Goal: Navigation & Orientation: Find specific page/section

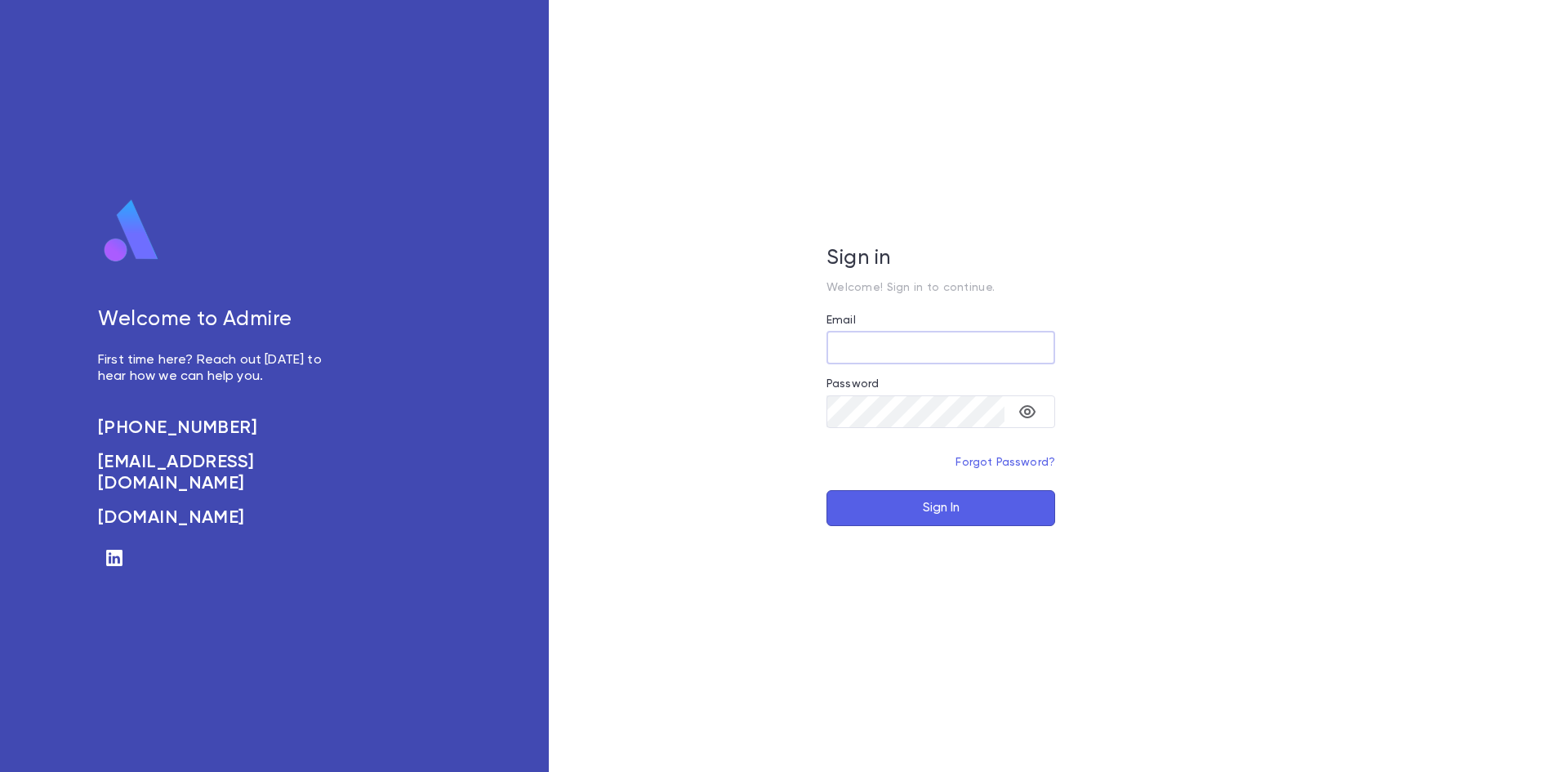
type input "**********"
click at [933, 505] on button "Sign In" at bounding box center [941, 508] width 229 height 36
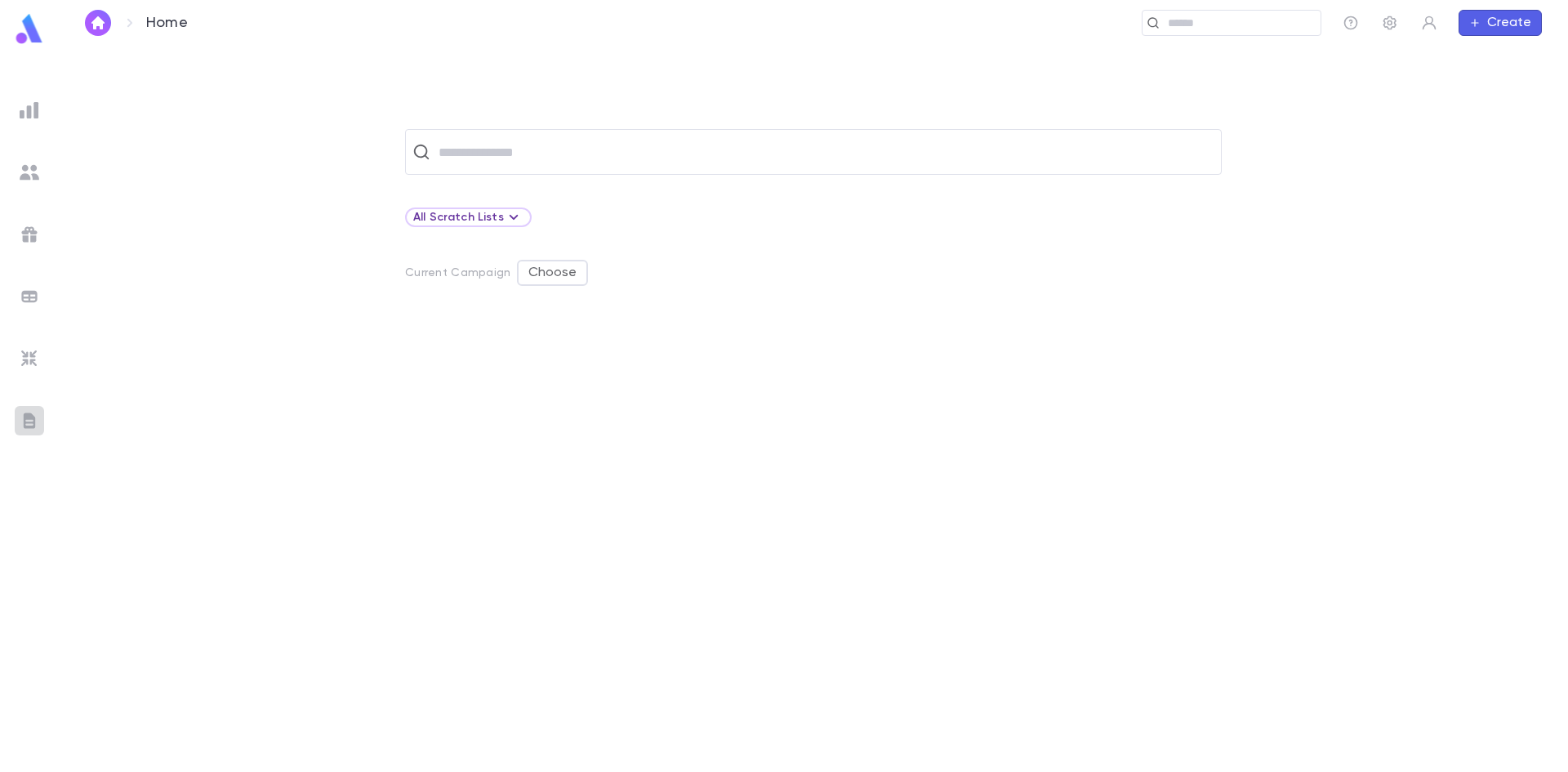
click at [21, 423] on img at bounding box center [28, 420] width 19 height 19
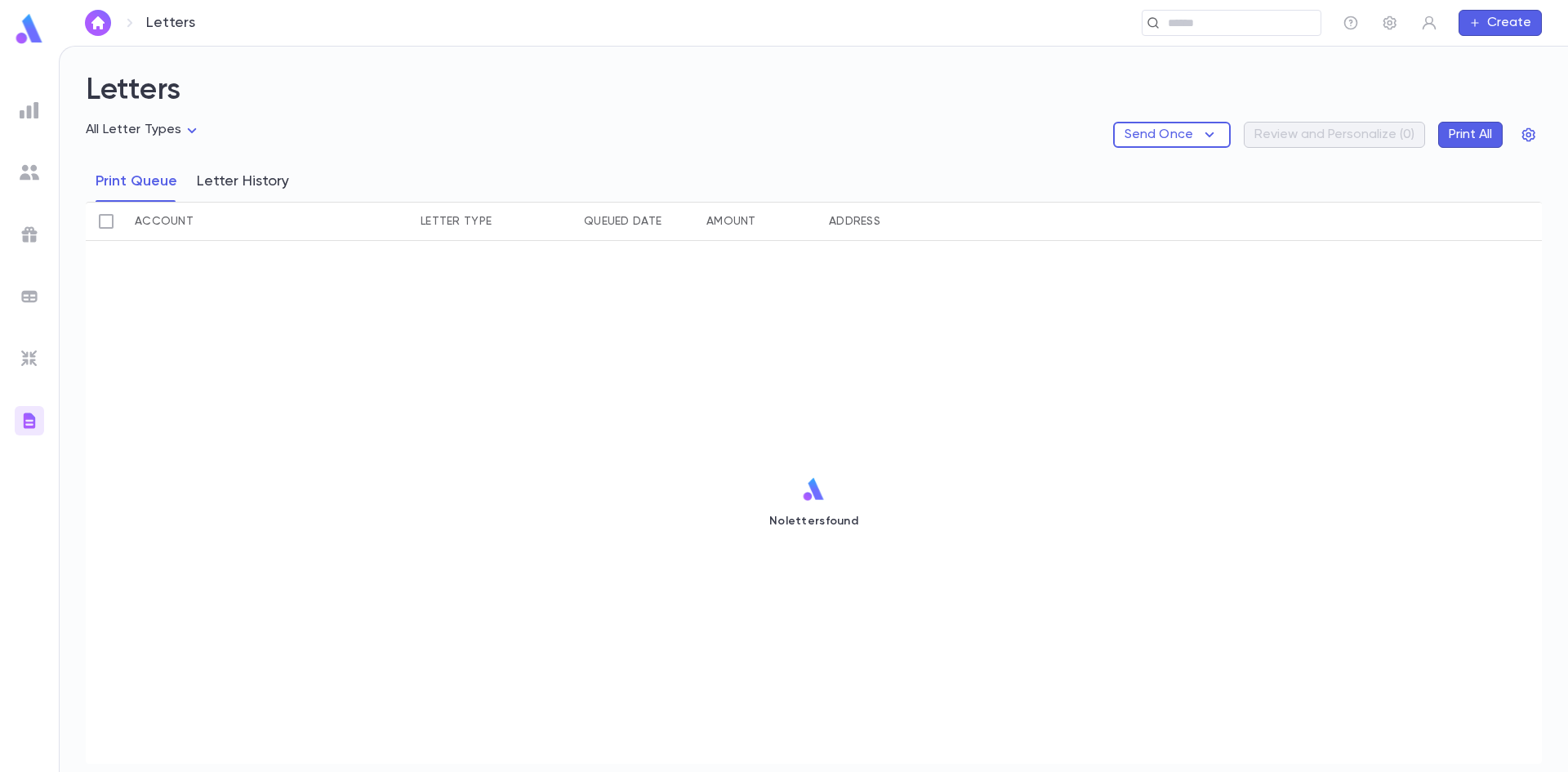
click at [216, 183] on button "Letter History" at bounding box center [242, 181] width 92 height 41
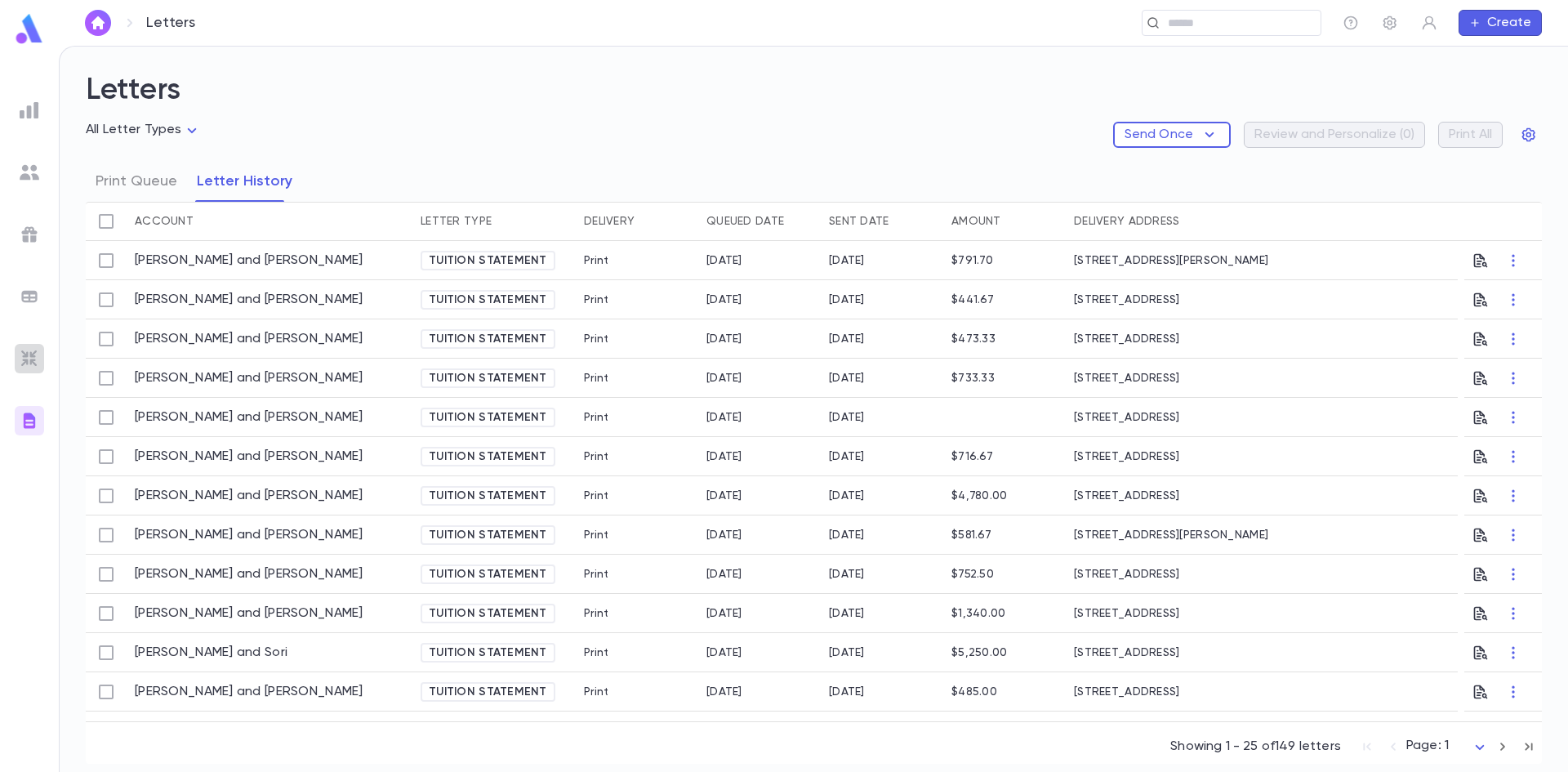
click at [34, 361] on img at bounding box center [28, 358] width 19 height 19
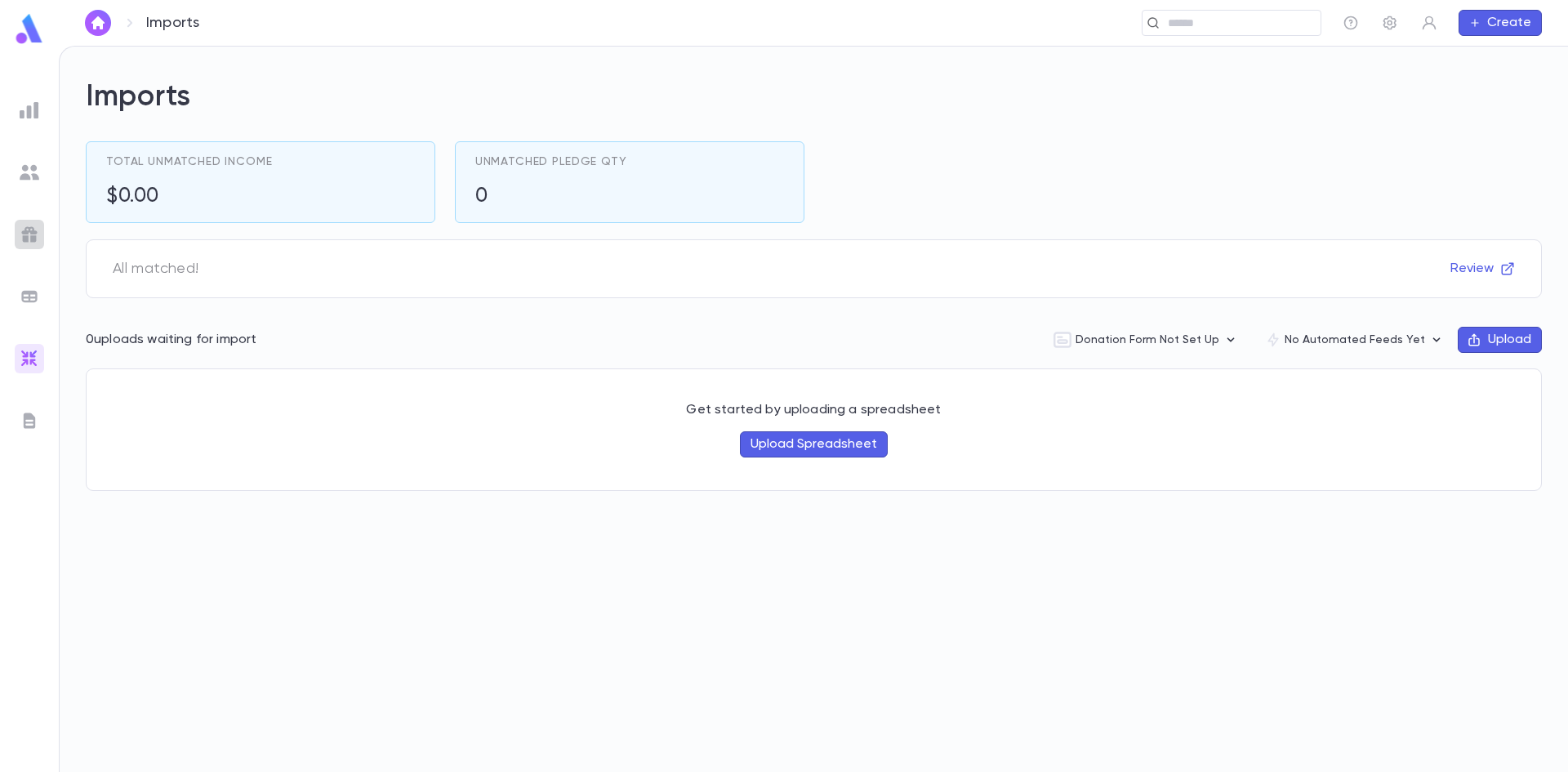
click at [27, 235] on img at bounding box center [28, 234] width 19 height 19
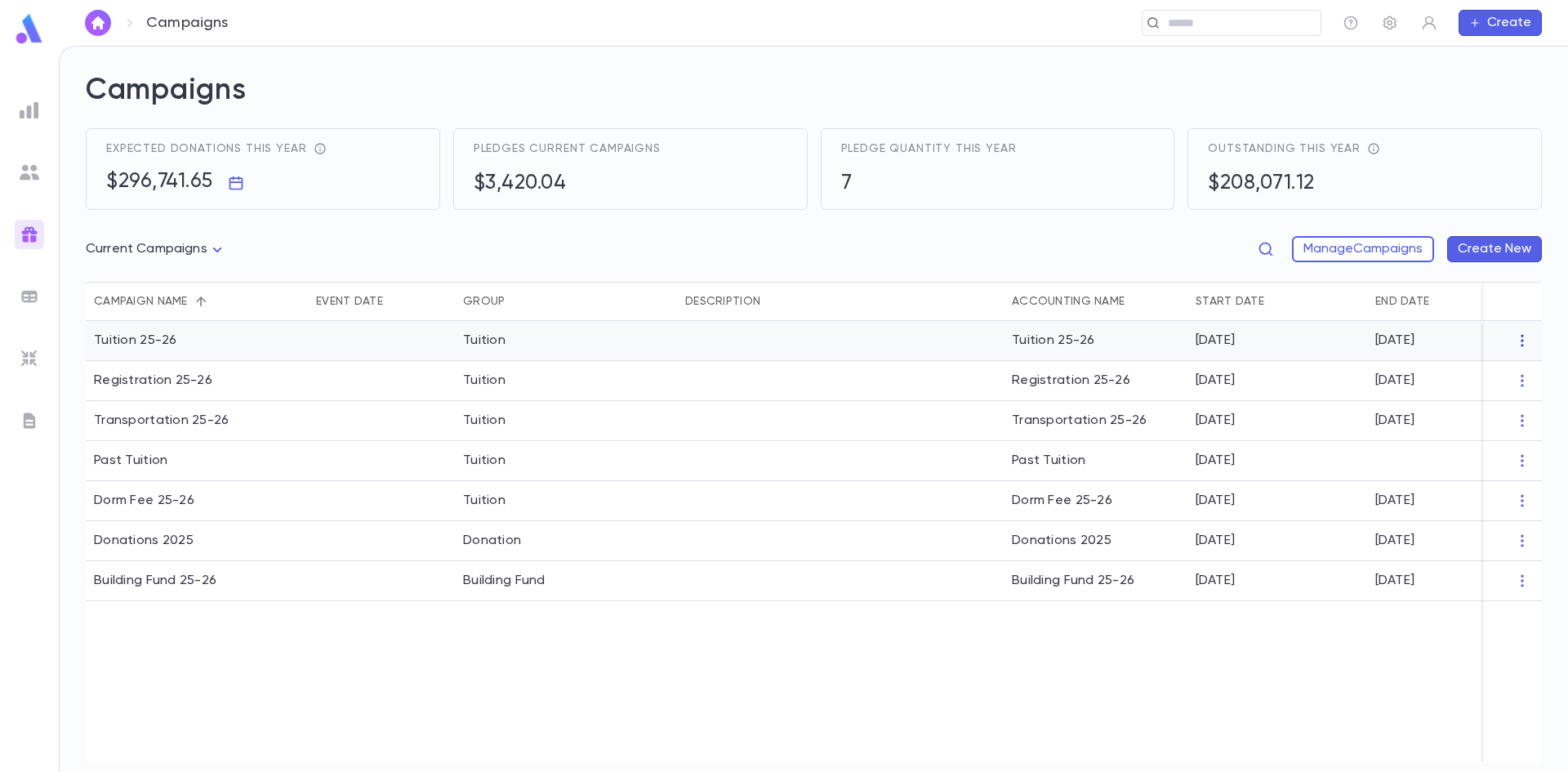
click at [1522, 336] on icon "button" at bounding box center [1521, 340] width 3 height 12
click at [1305, 303] on div at bounding box center [784, 386] width 1568 height 772
click at [27, 171] on img at bounding box center [28, 172] width 19 height 19
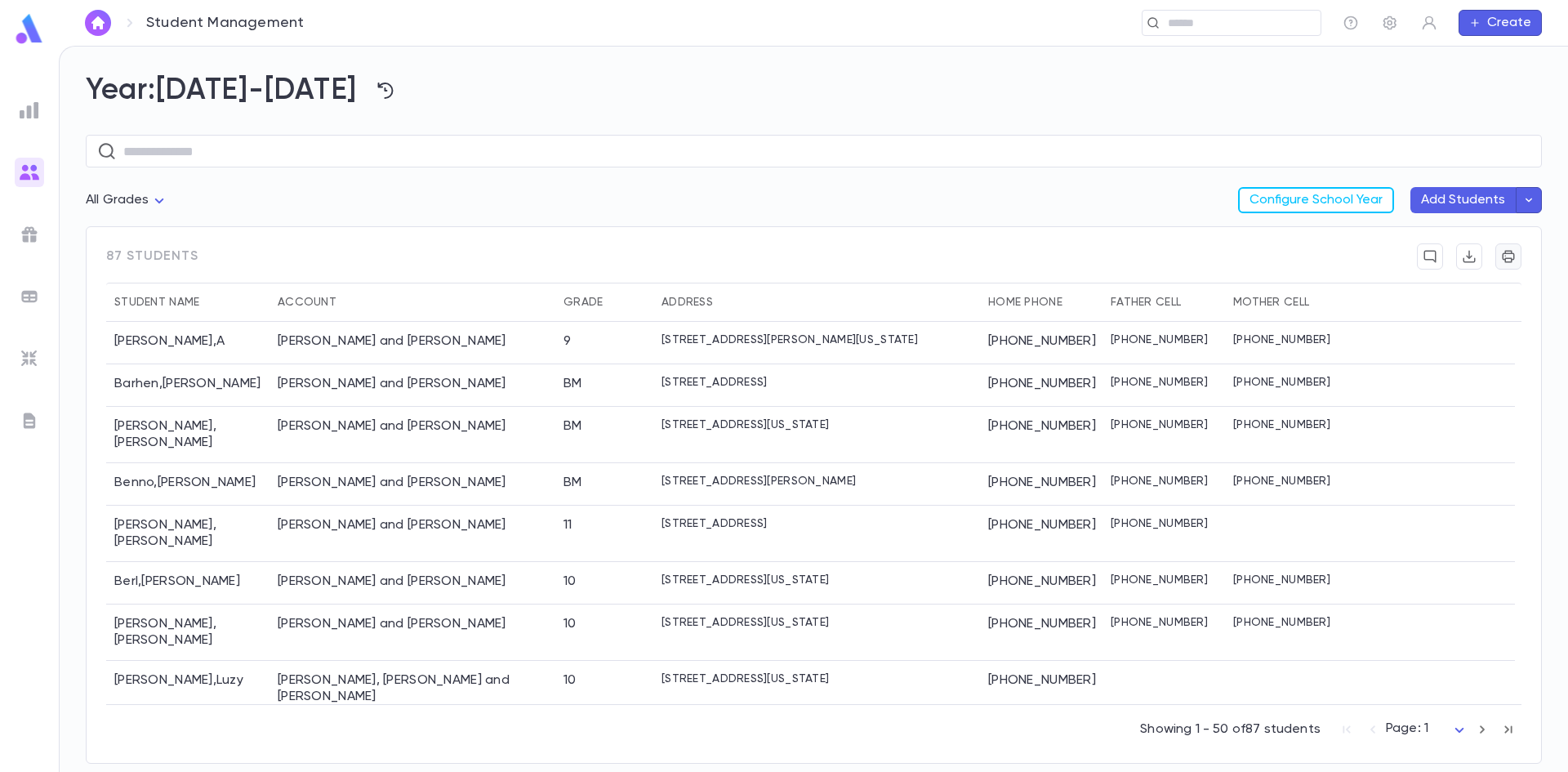
click at [1507, 262] on icon "button" at bounding box center [1509, 256] width 12 height 12
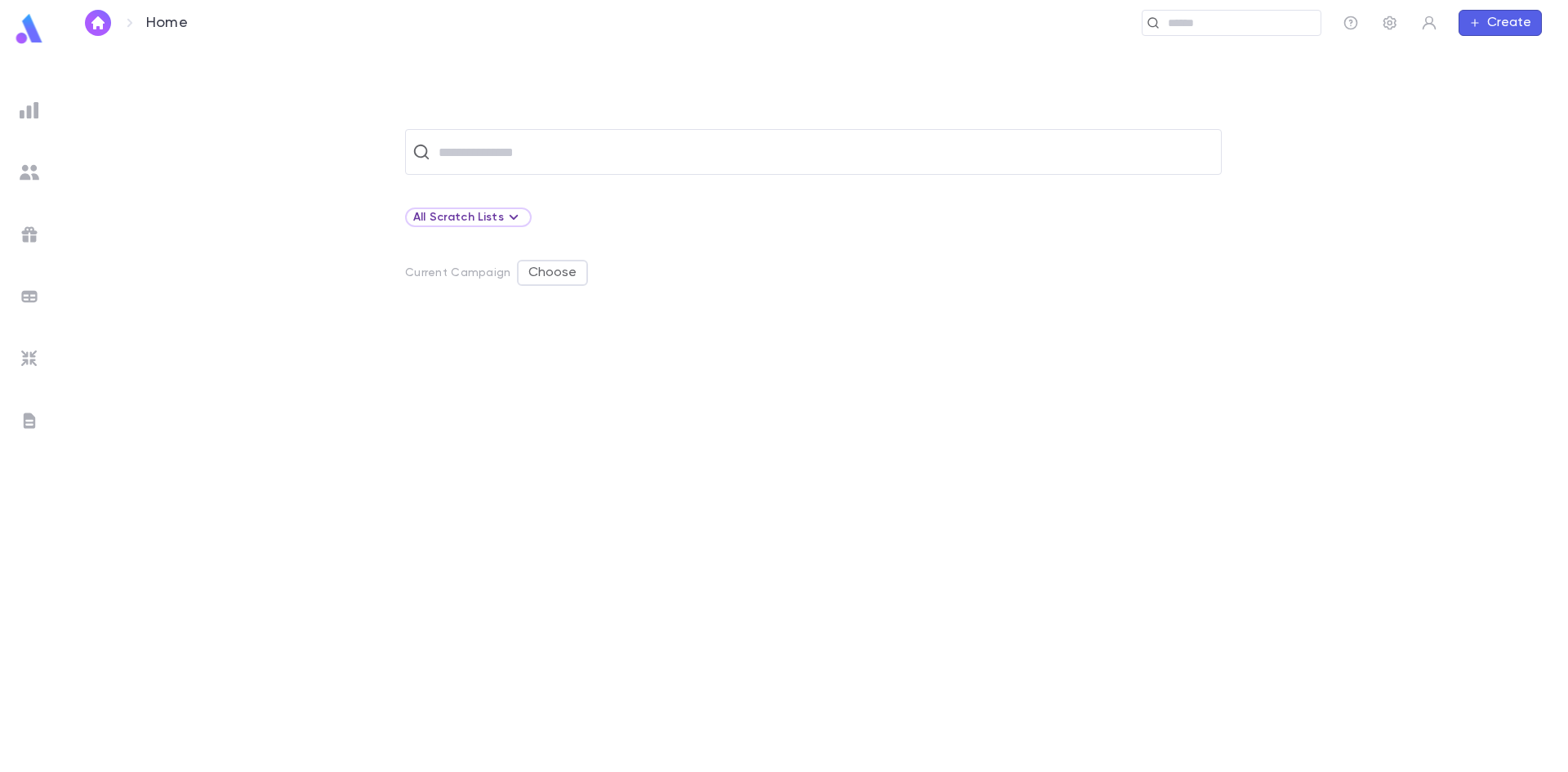
click at [90, 17] on img "button" at bounding box center [97, 23] width 19 height 13
click at [22, 22] on img at bounding box center [29, 28] width 33 height 32
click at [40, 110] on div at bounding box center [29, 110] width 29 height 29
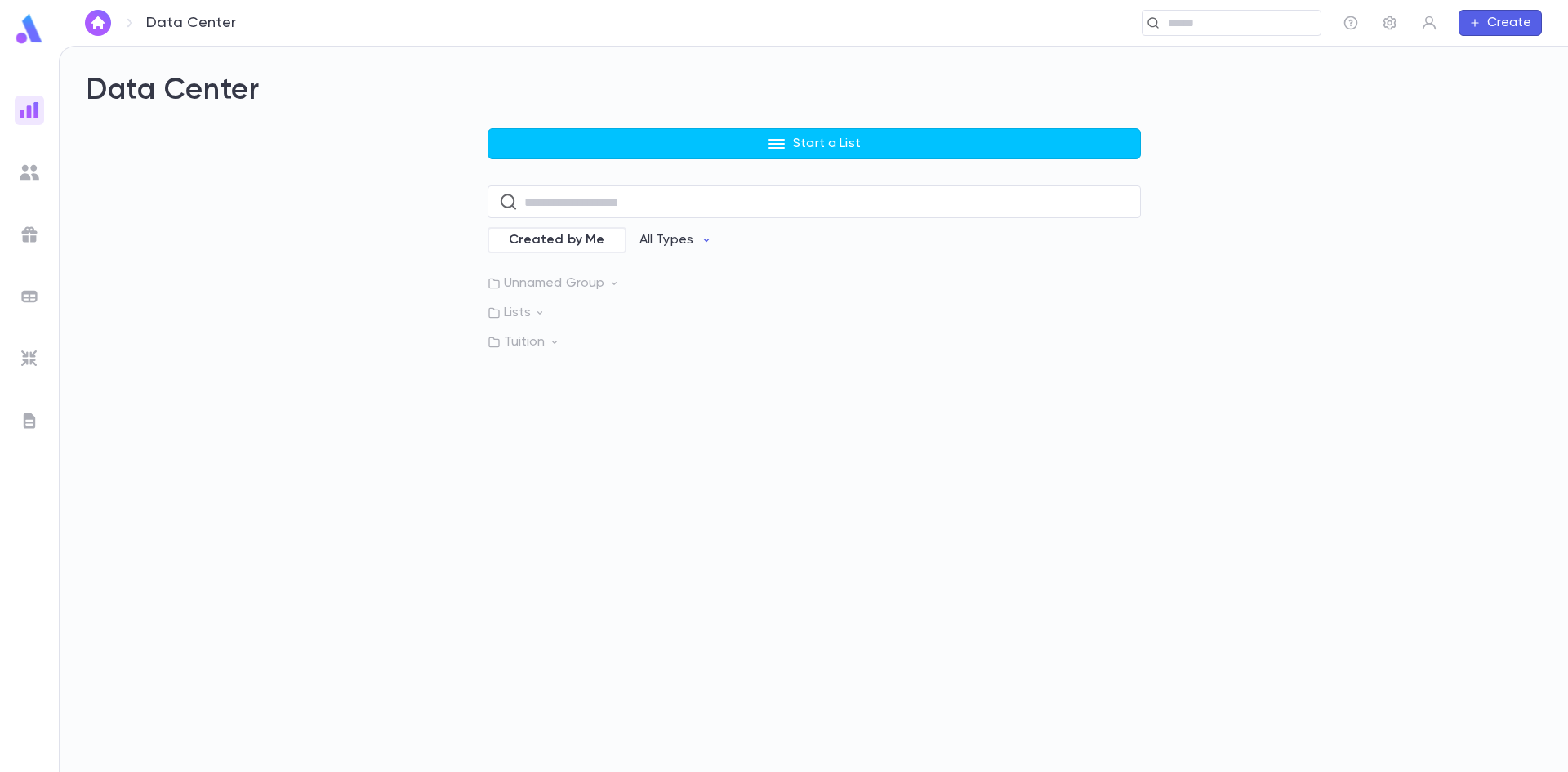
click at [27, 176] on img at bounding box center [28, 172] width 19 height 19
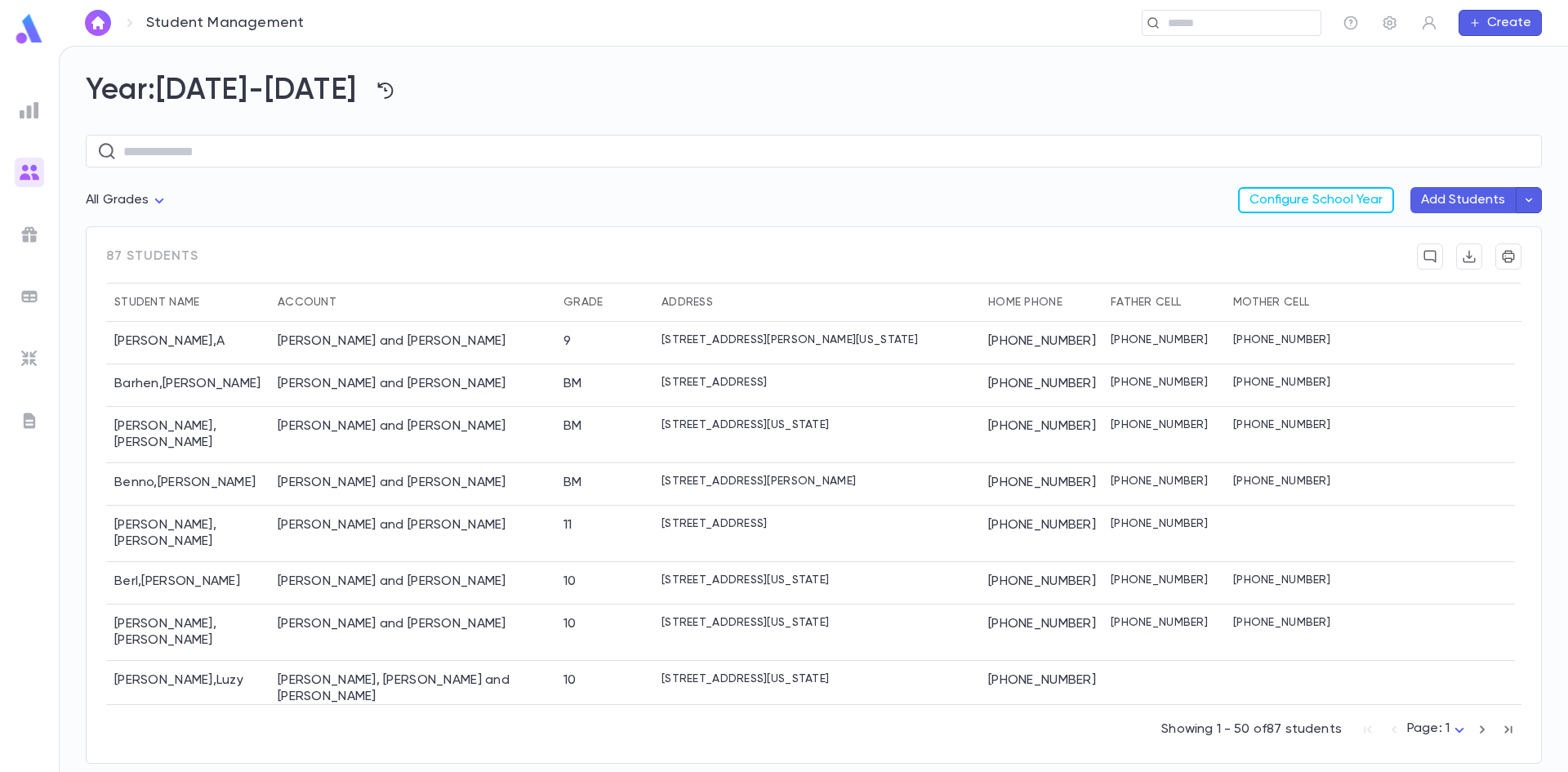
click at [35, 34] on img at bounding box center [29, 28] width 33 height 32
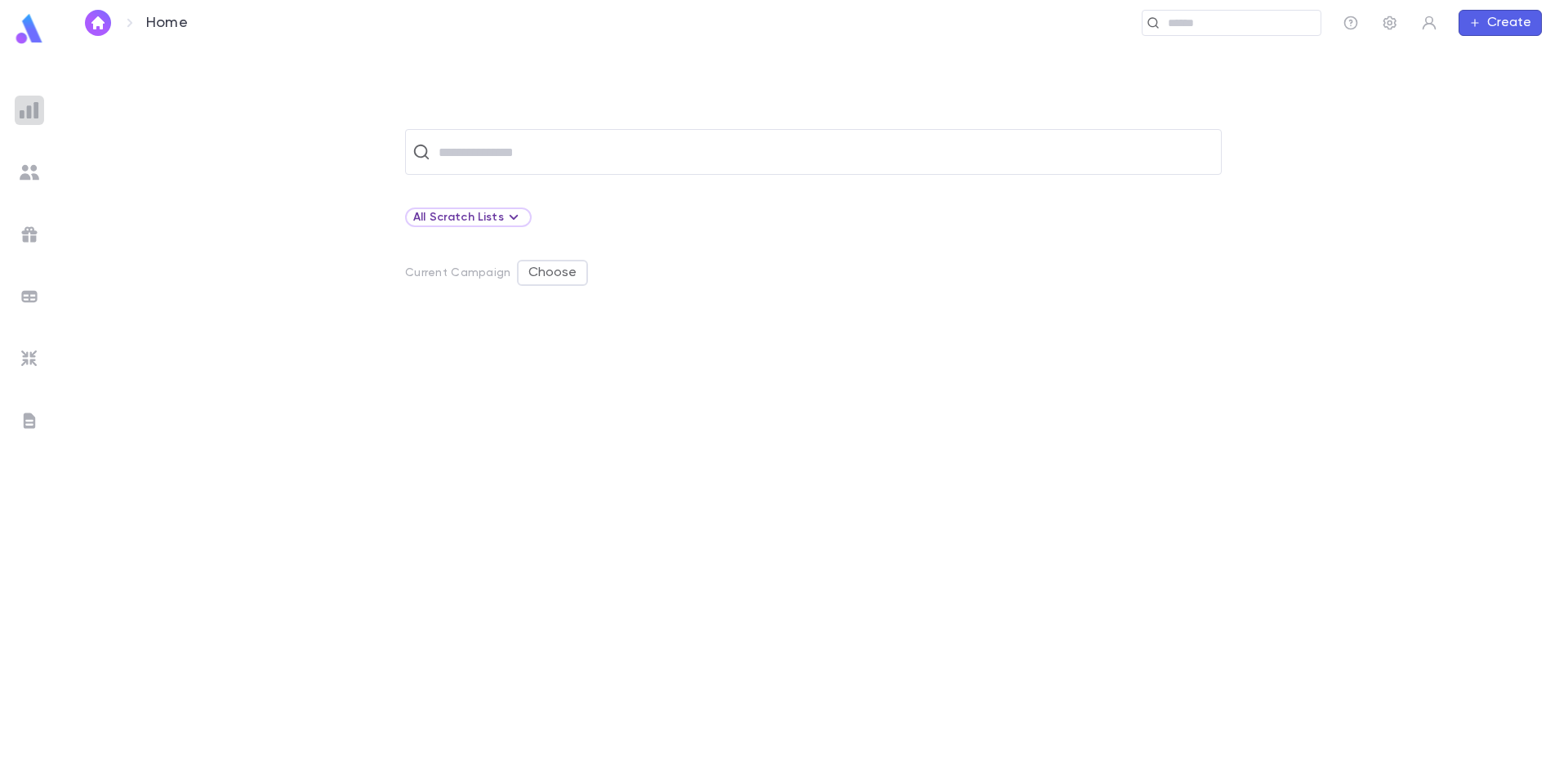
click at [36, 101] on img at bounding box center [28, 110] width 19 height 19
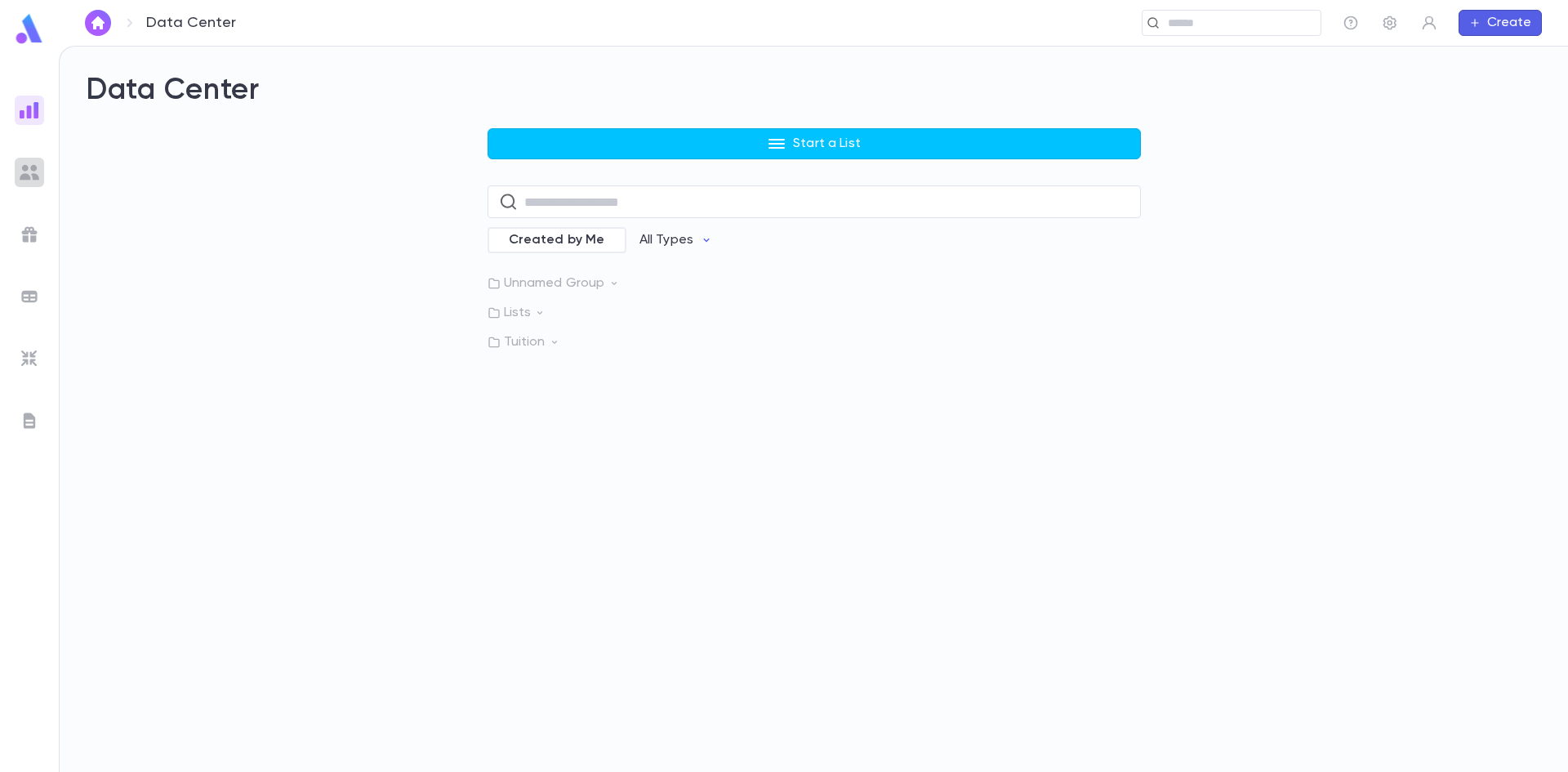
click at [27, 173] on img at bounding box center [28, 172] width 19 height 19
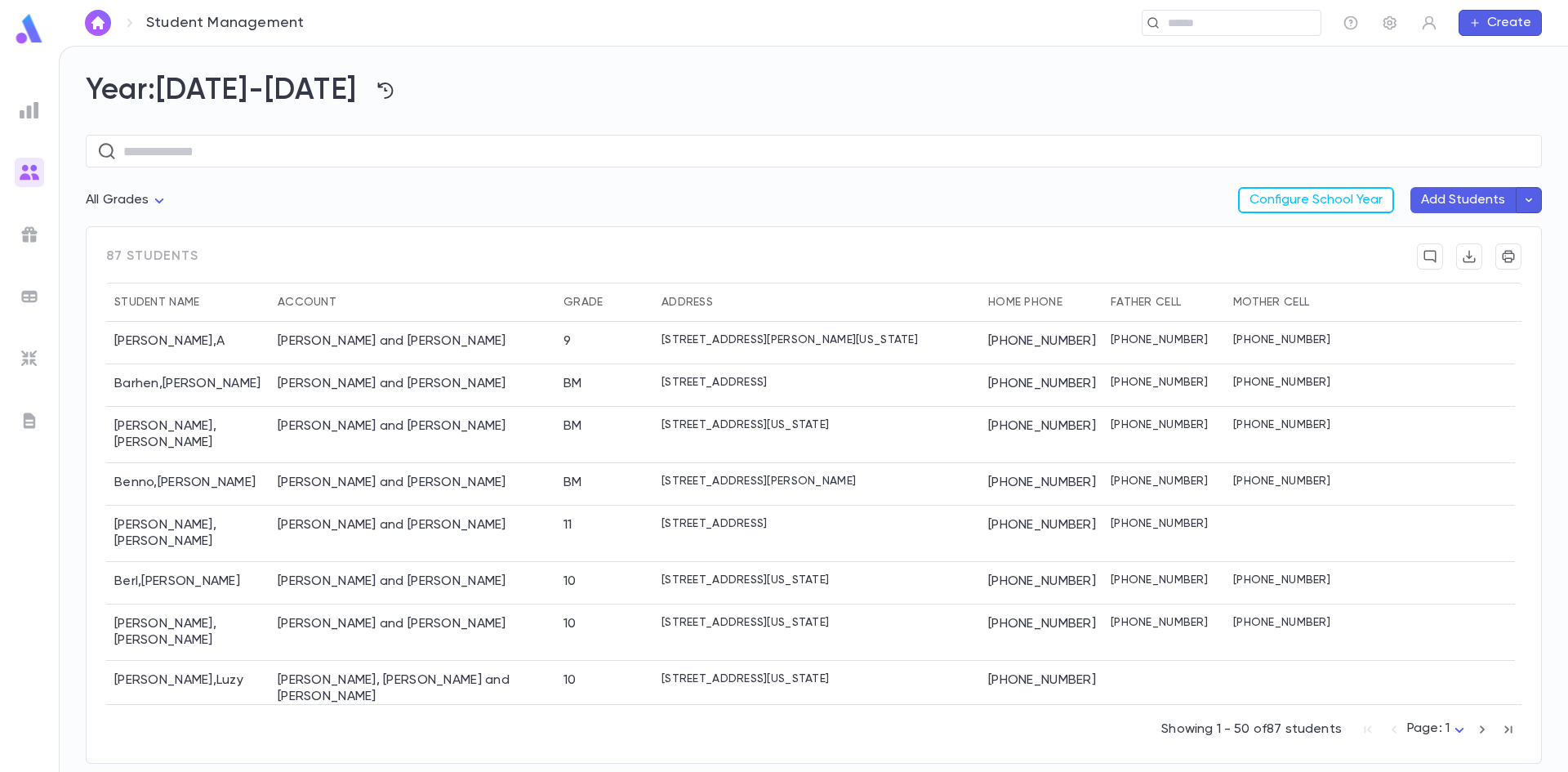
click at [28, 414] on img at bounding box center [28, 420] width 19 height 19
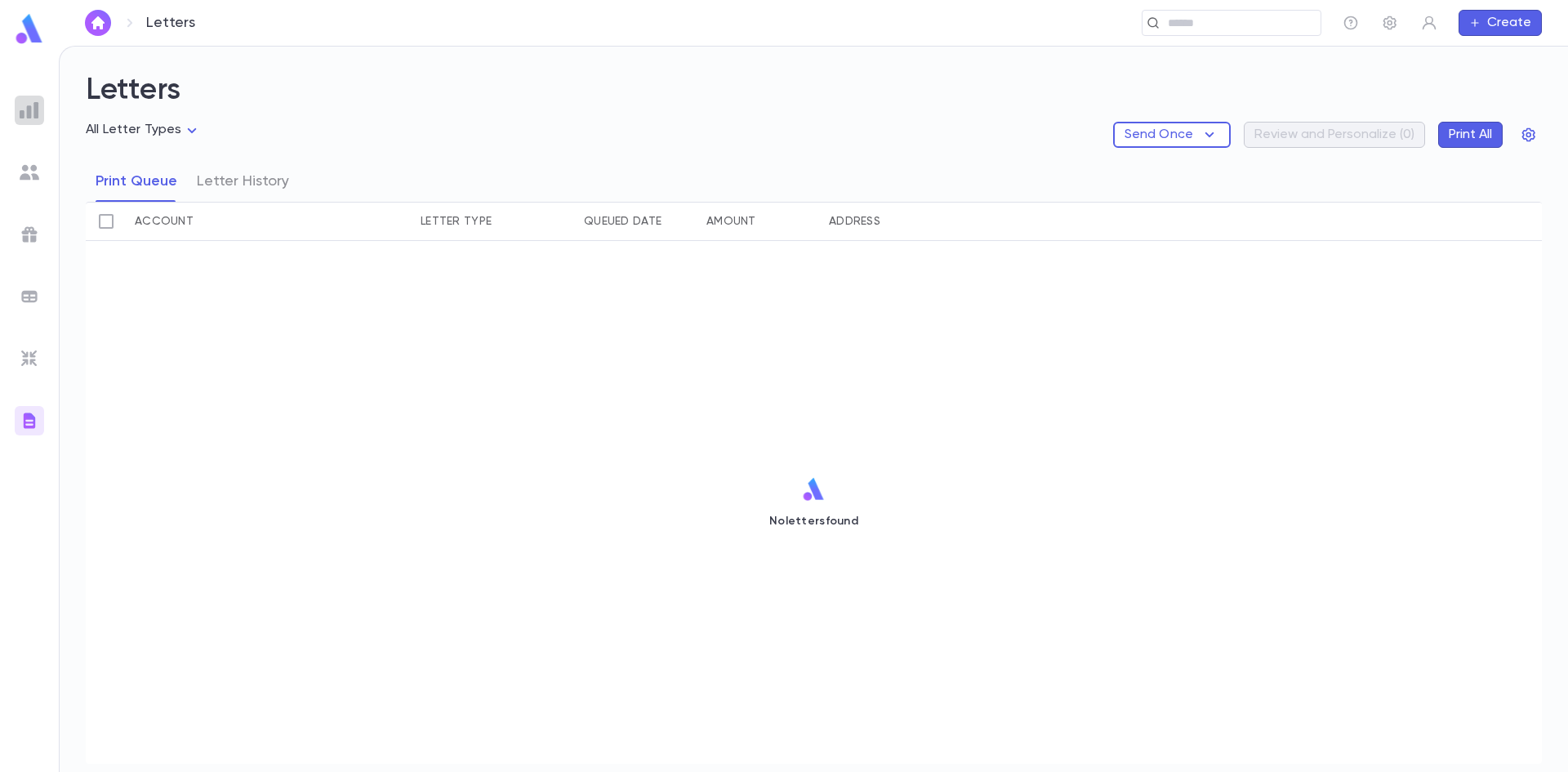
click at [27, 103] on img at bounding box center [28, 110] width 19 height 19
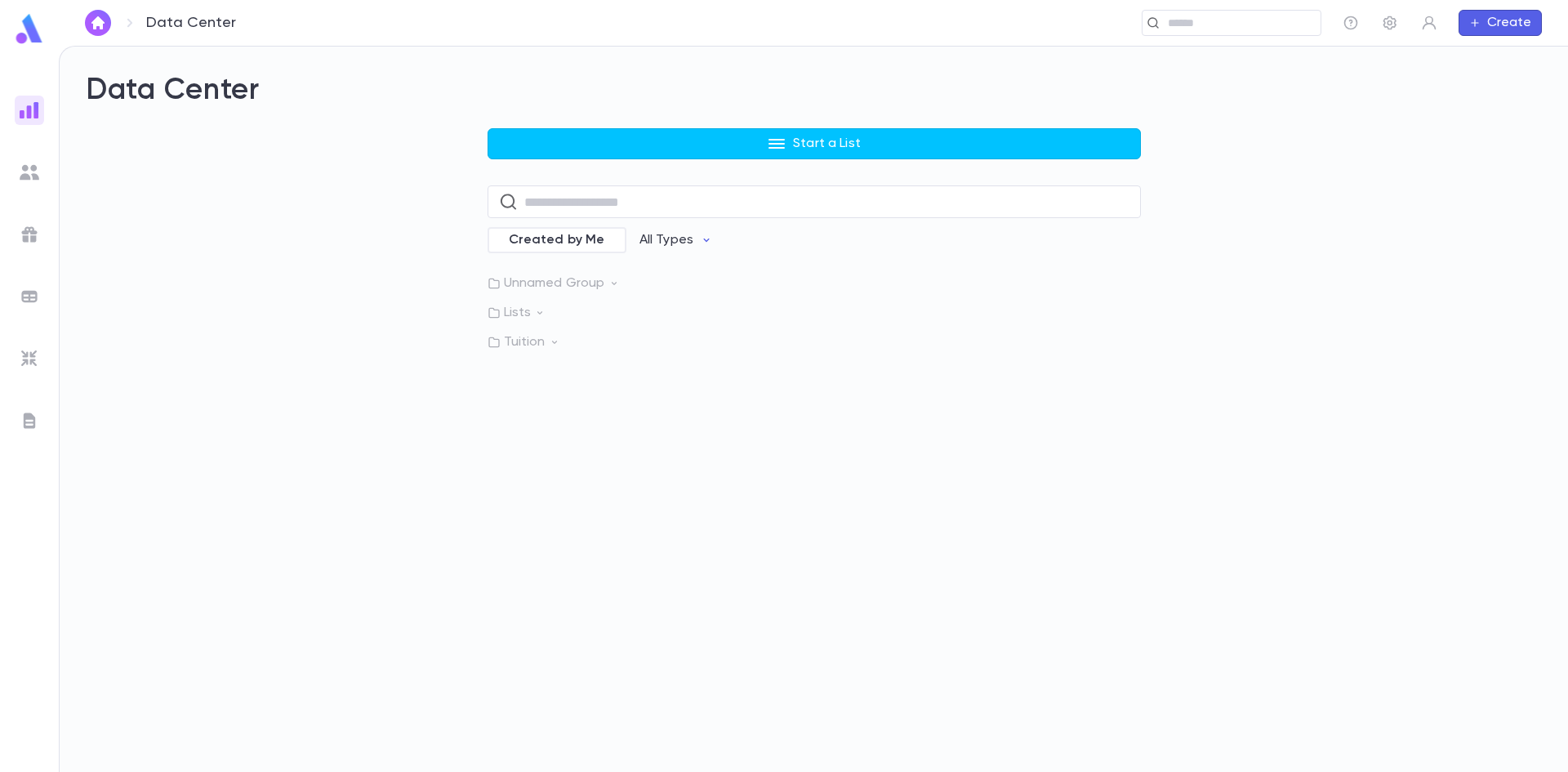
click at [32, 172] on img at bounding box center [28, 172] width 19 height 19
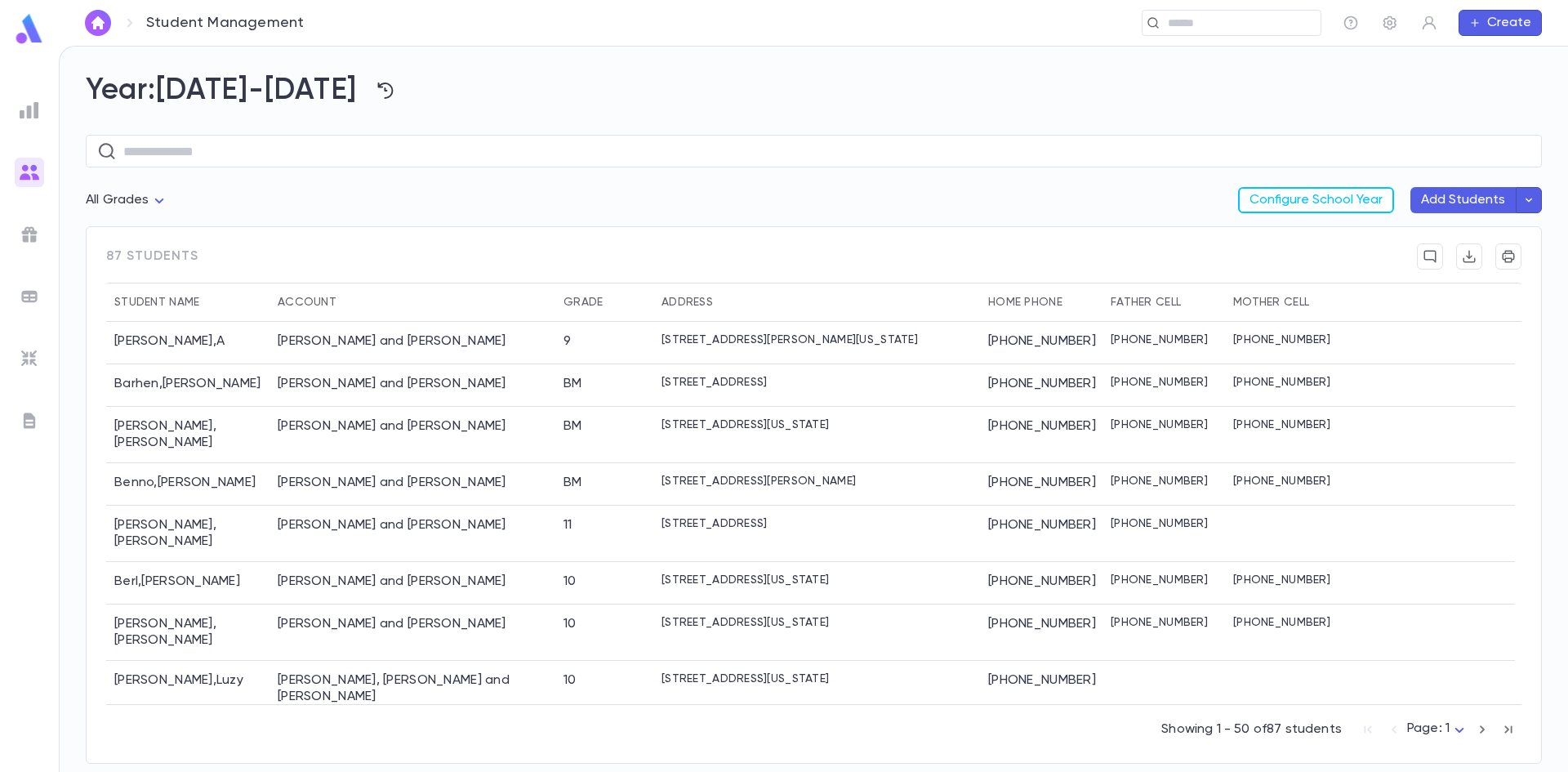
click at [24, 351] on img at bounding box center [28, 358] width 19 height 19
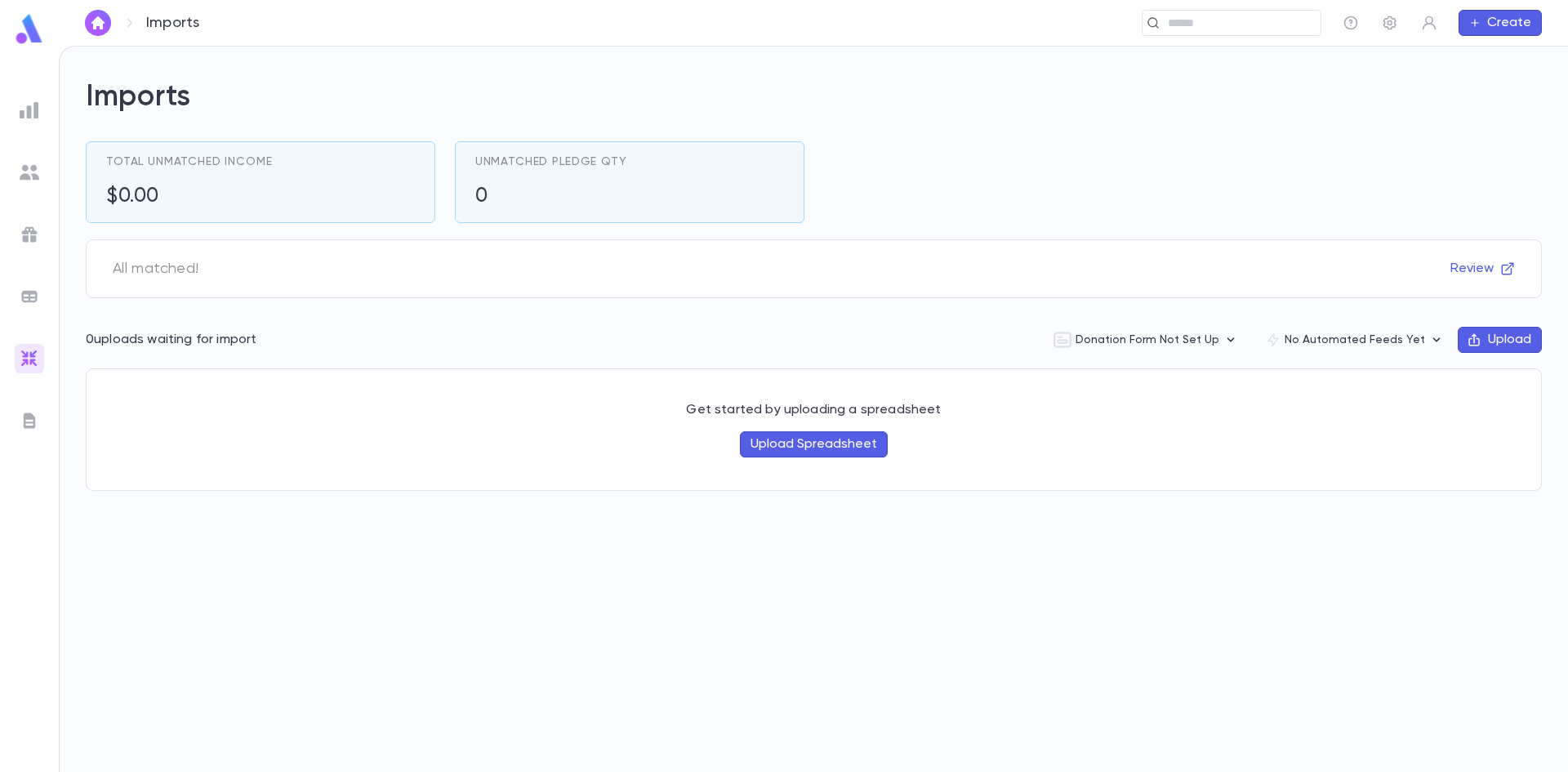
click at [31, 113] on img at bounding box center [28, 110] width 19 height 19
click at [719, 611] on div "Imports Total Unmatched Income $0.00 Unmatched Pledge Qty 0 All matched! Review…" at bounding box center [813, 409] width 1509 height 725
click at [219, 70] on div "Imports Total Unmatched Income $0.00 Unmatched Pledge Qty 0 All matched! Review…" at bounding box center [813, 409] width 1509 height 725
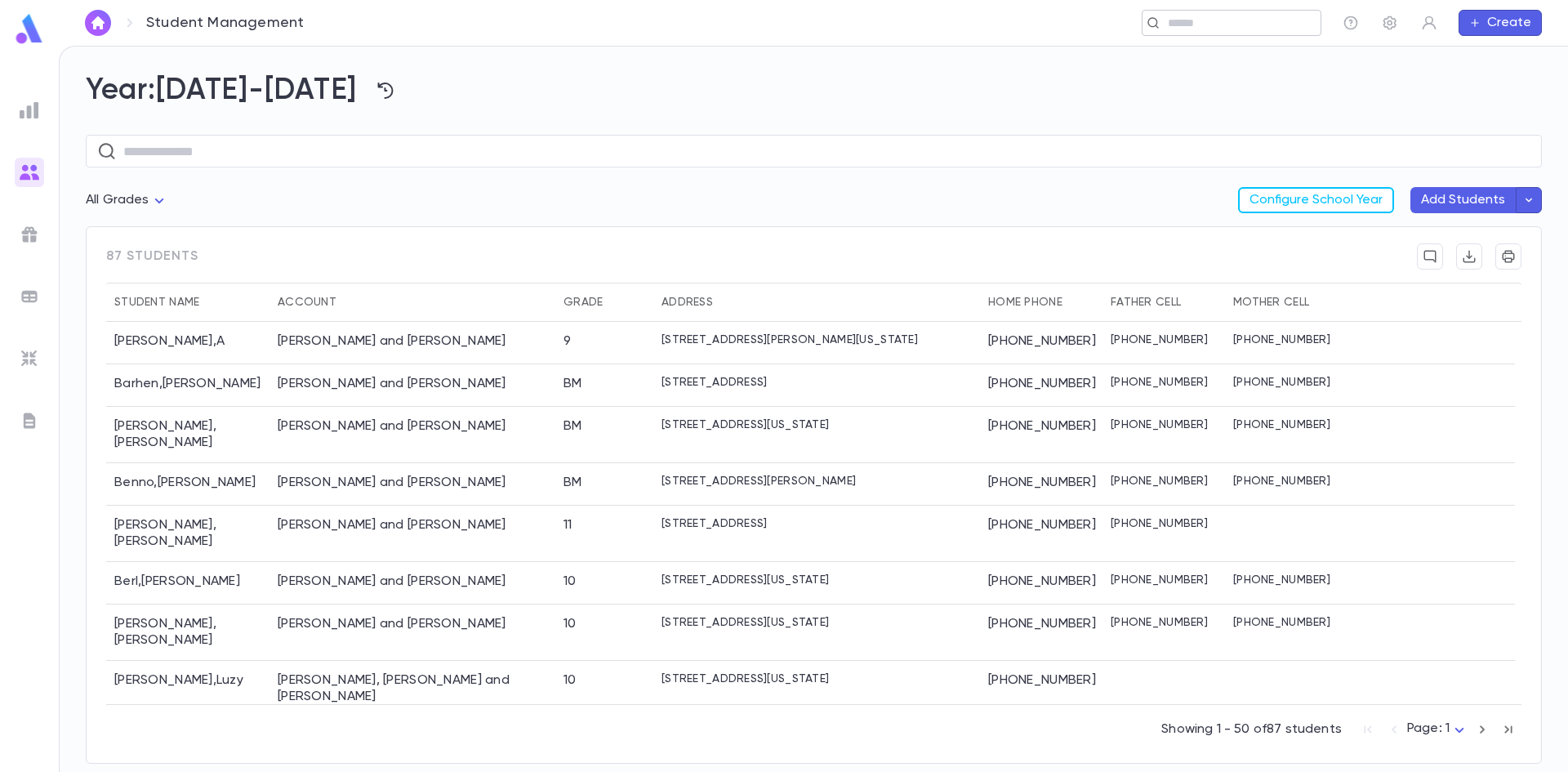
click at [1216, 33] on div "​" at bounding box center [1231, 23] width 179 height 27
type input "*******"
click at [514, 202] on div "All Grades Configure School Year Add Students" at bounding box center [814, 206] width 1456 height 39
click at [509, 70] on div "Year: 2025-2026 ​ All Grades Configure School Year Add Students 87 students Stu…" at bounding box center [813, 409] width 1509 height 725
click at [376, 91] on icon "button" at bounding box center [385, 90] width 19 height 19
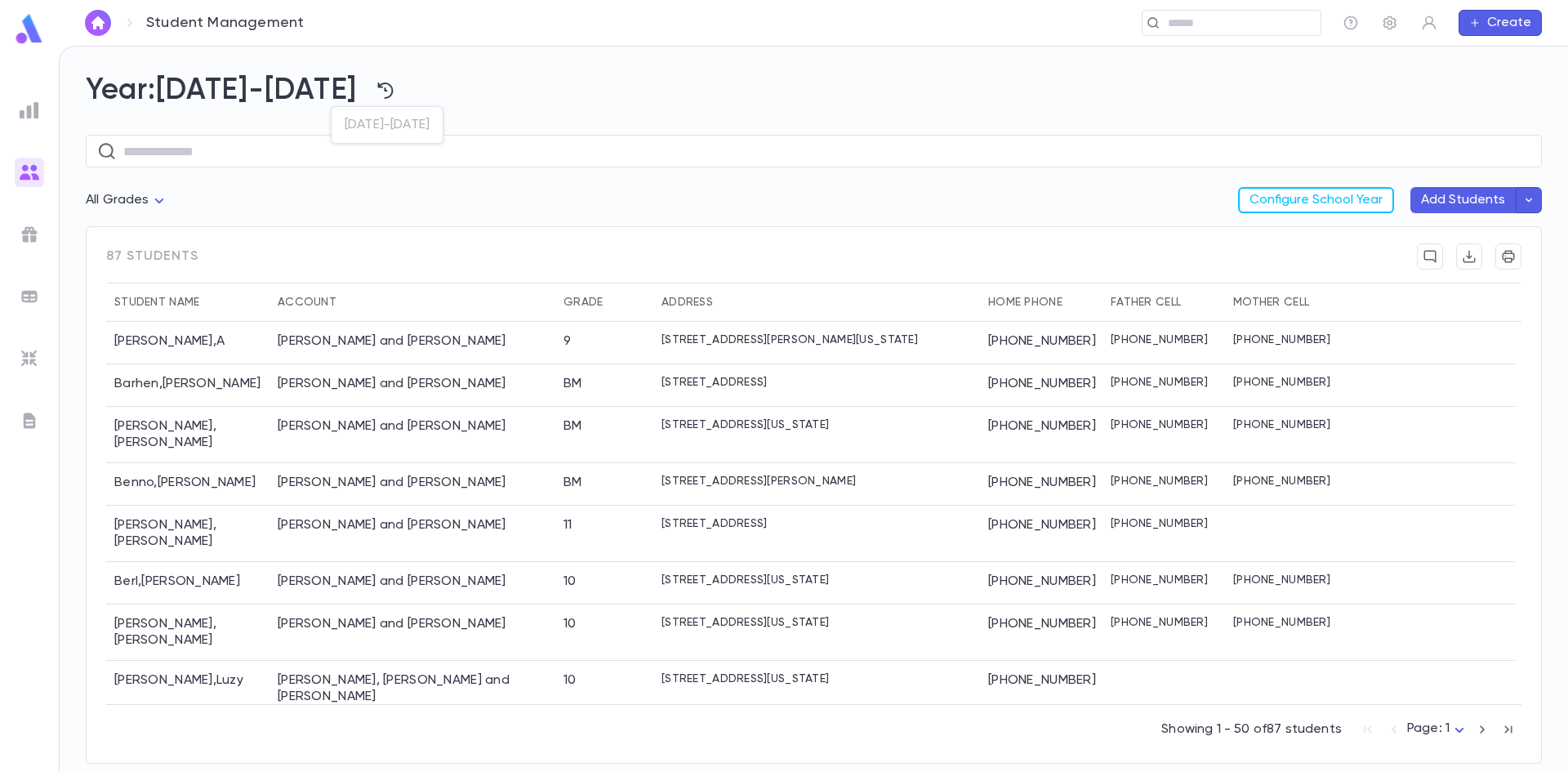
click at [514, 85] on div at bounding box center [784, 386] width 1568 height 772
click at [445, 20] on div "​" at bounding box center [826, 23] width 989 height 27
click at [468, 92] on h2 "Year: 2025-2026" at bounding box center [814, 90] width 1456 height 36
click at [996, 103] on h2 "Year: 2025-2026" at bounding box center [814, 90] width 1456 height 36
click at [377, 340] on div "[PERSON_NAME] and [PERSON_NAME]" at bounding box center [392, 341] width 229 height 16
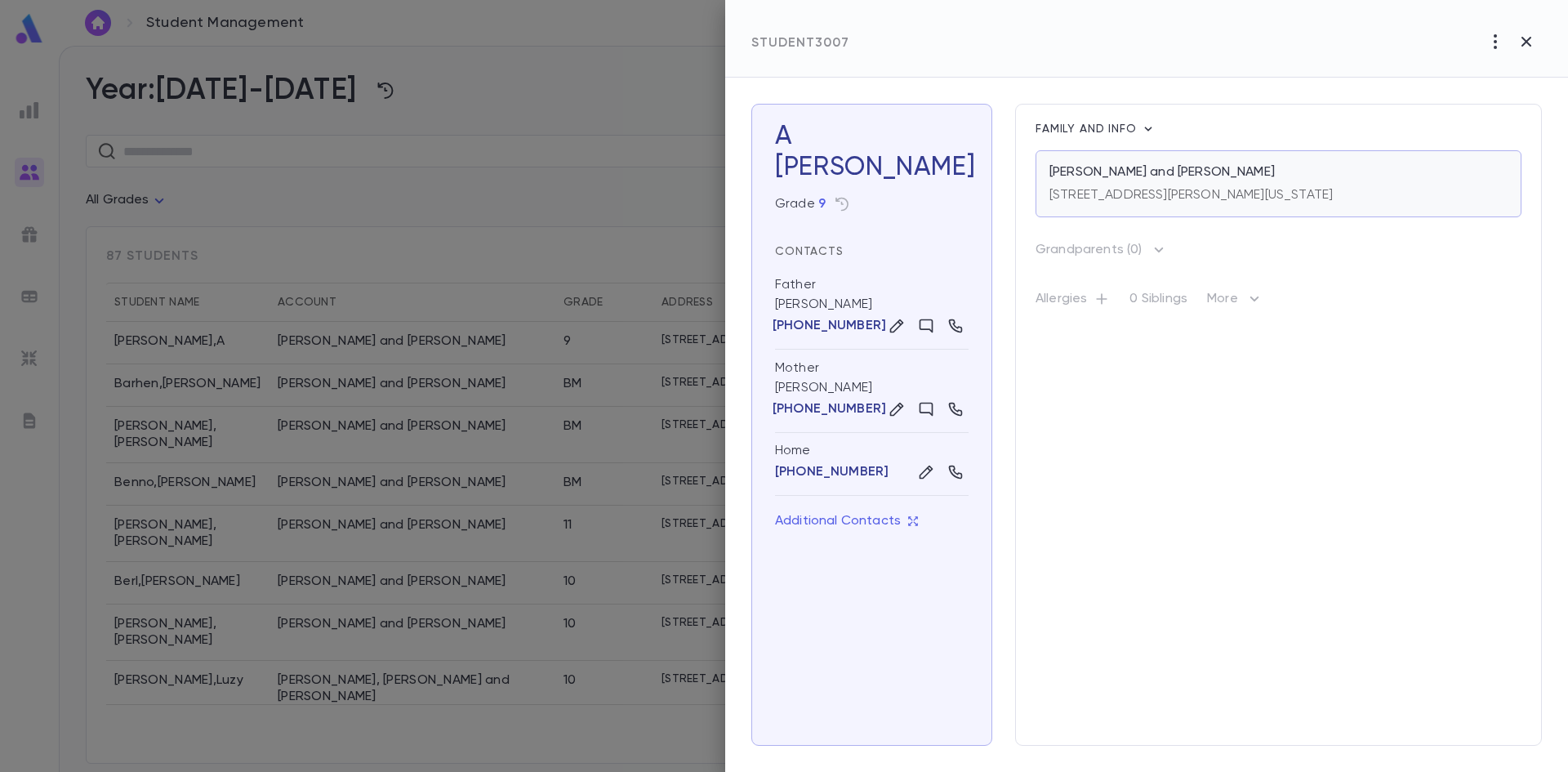
click at [1233, 186] on div "[STREET_ADDRESS][PERSON_NAME][US_STATE]" at bounding box center [1191, 191] width 284 height 23
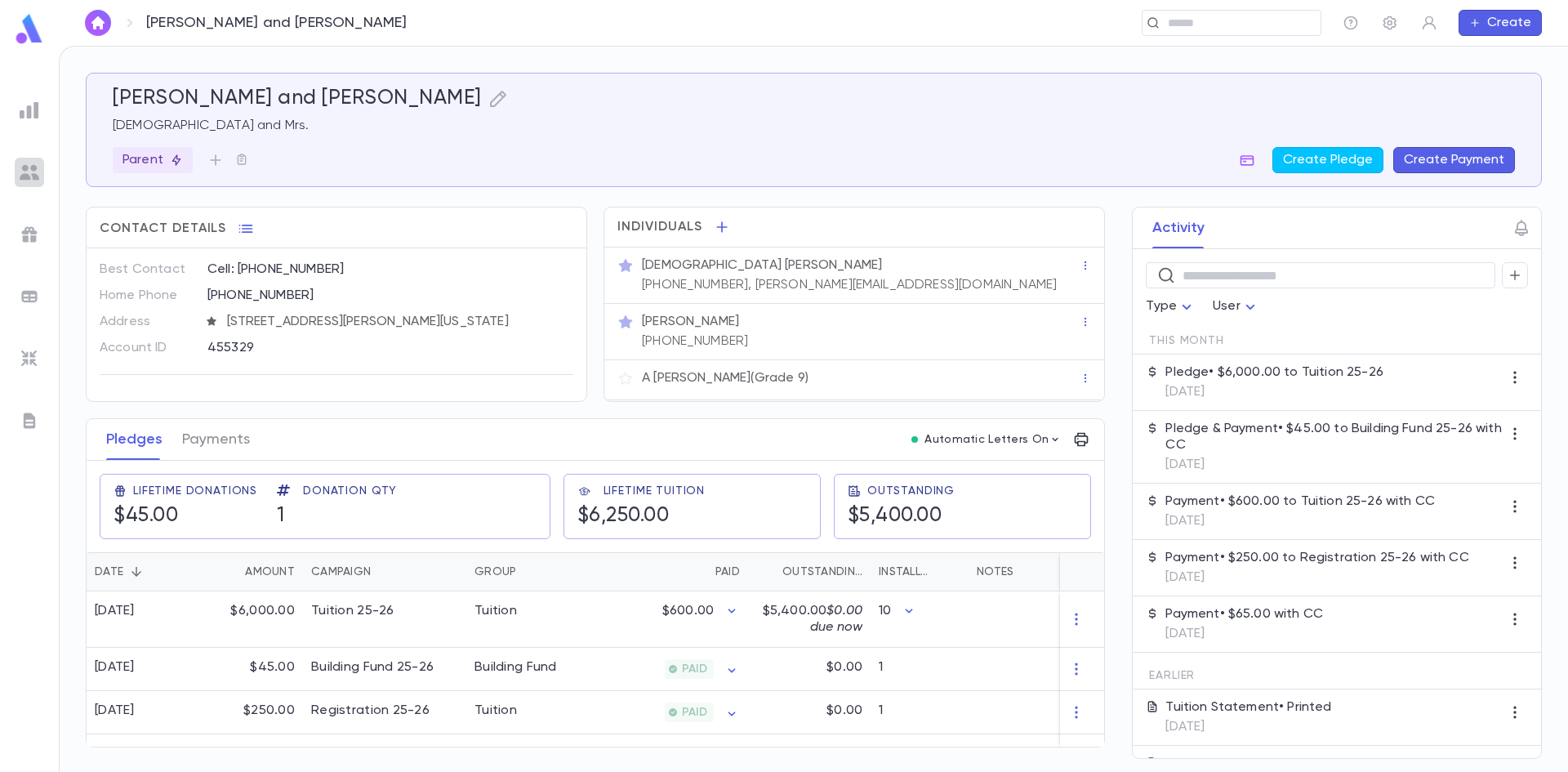
click at [38, 166] on div at bounding box center [29, 172] width 29 height 29
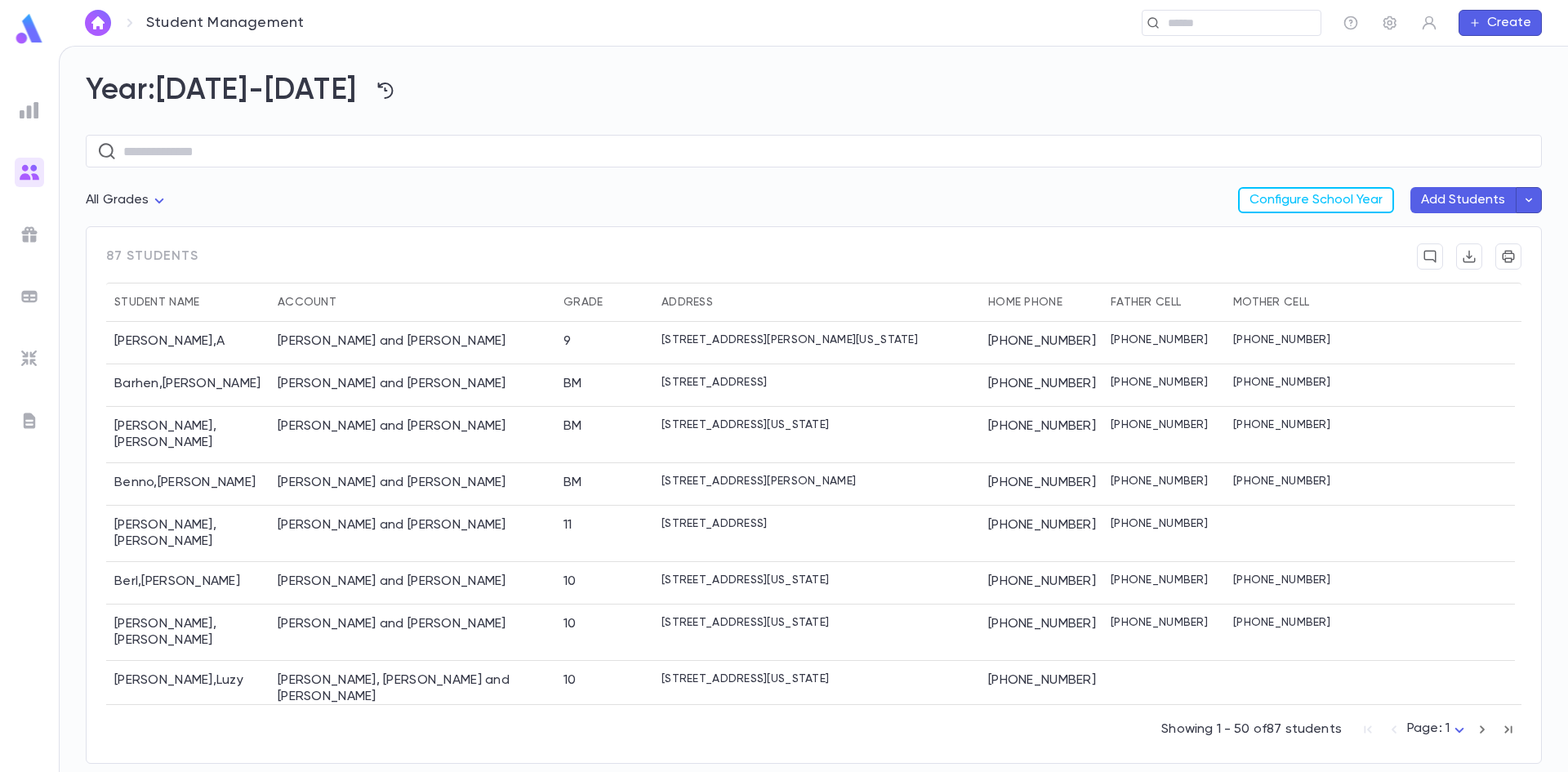
click at [521, 209] on div "All Grades Configure School Year Add Students" at bounding box center [814, 206] width 1456 height 39
click at [898, 727] on div "Showing 1 - 50 of 87 students Page: 1 *" at bounding box center [813, 725] width 1415 height 42
click at [1508, 23] on button "Create" at bounding box center [1500, 23] width 83 height 27
click at [1343, 73] on div at bounding box center [784, 386] width 1568 height 772
click at [1430, 27] on icon "button" at bounding box center [1430, 23] width 16 height 16
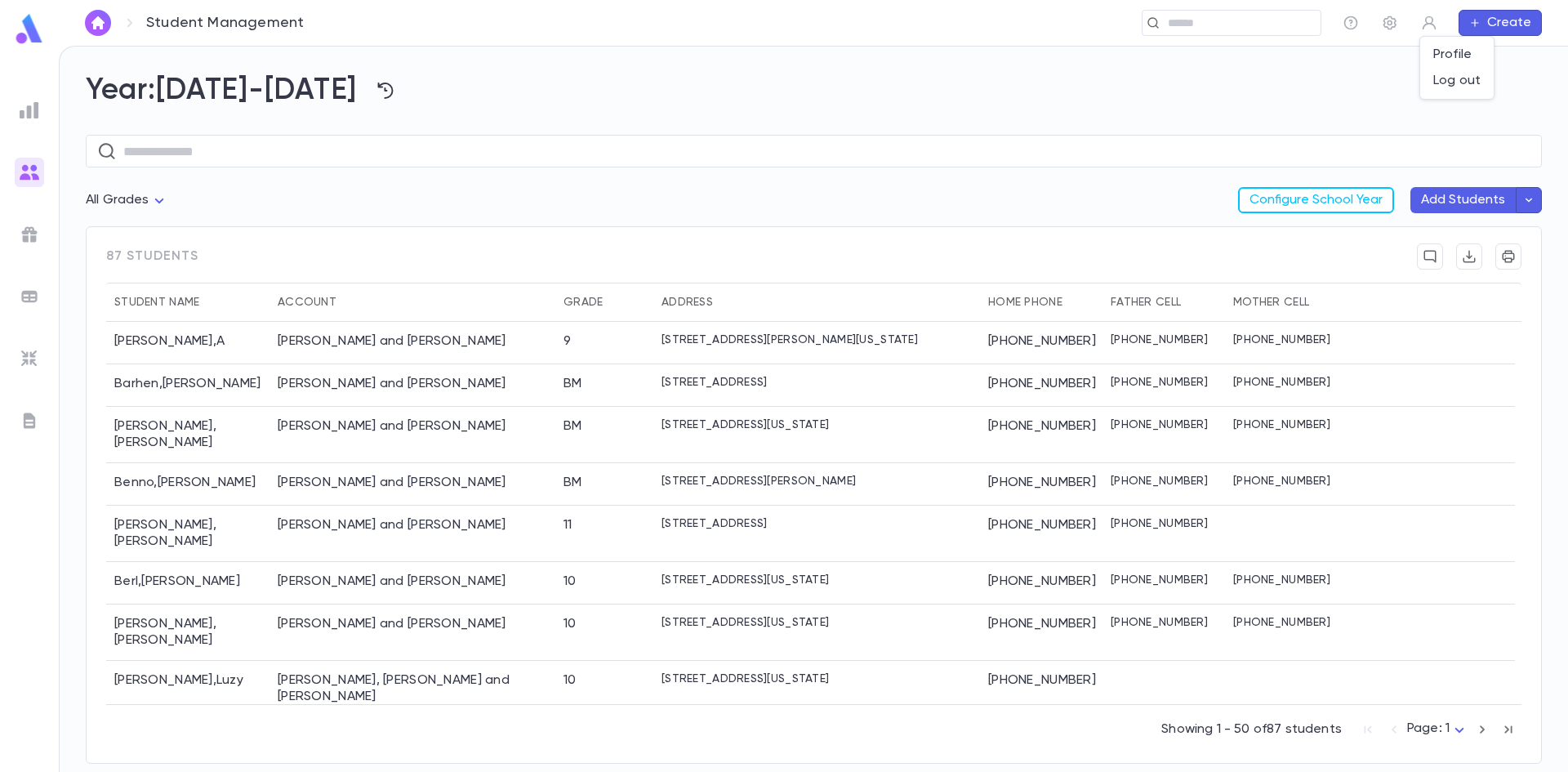
click at [1379, 74] on div at bounding box center [784, 386] width 1568 height 772
click at [1383, 19] on icon "button" at bounding box center [1391, 23] width 16 height 16
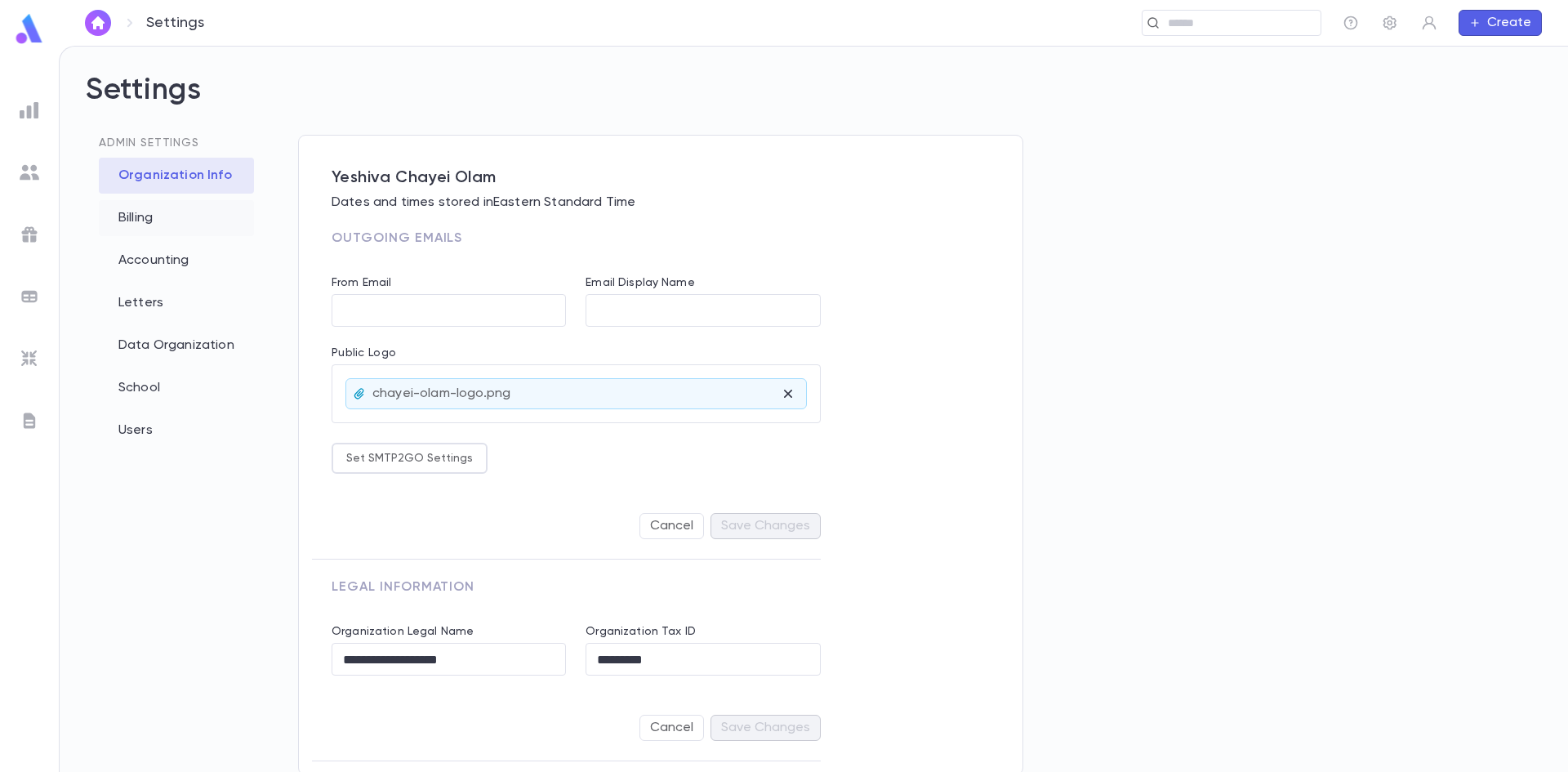
click at [138, 217] on div "Billing" at bounding box center [177, 218] width 156 height 36
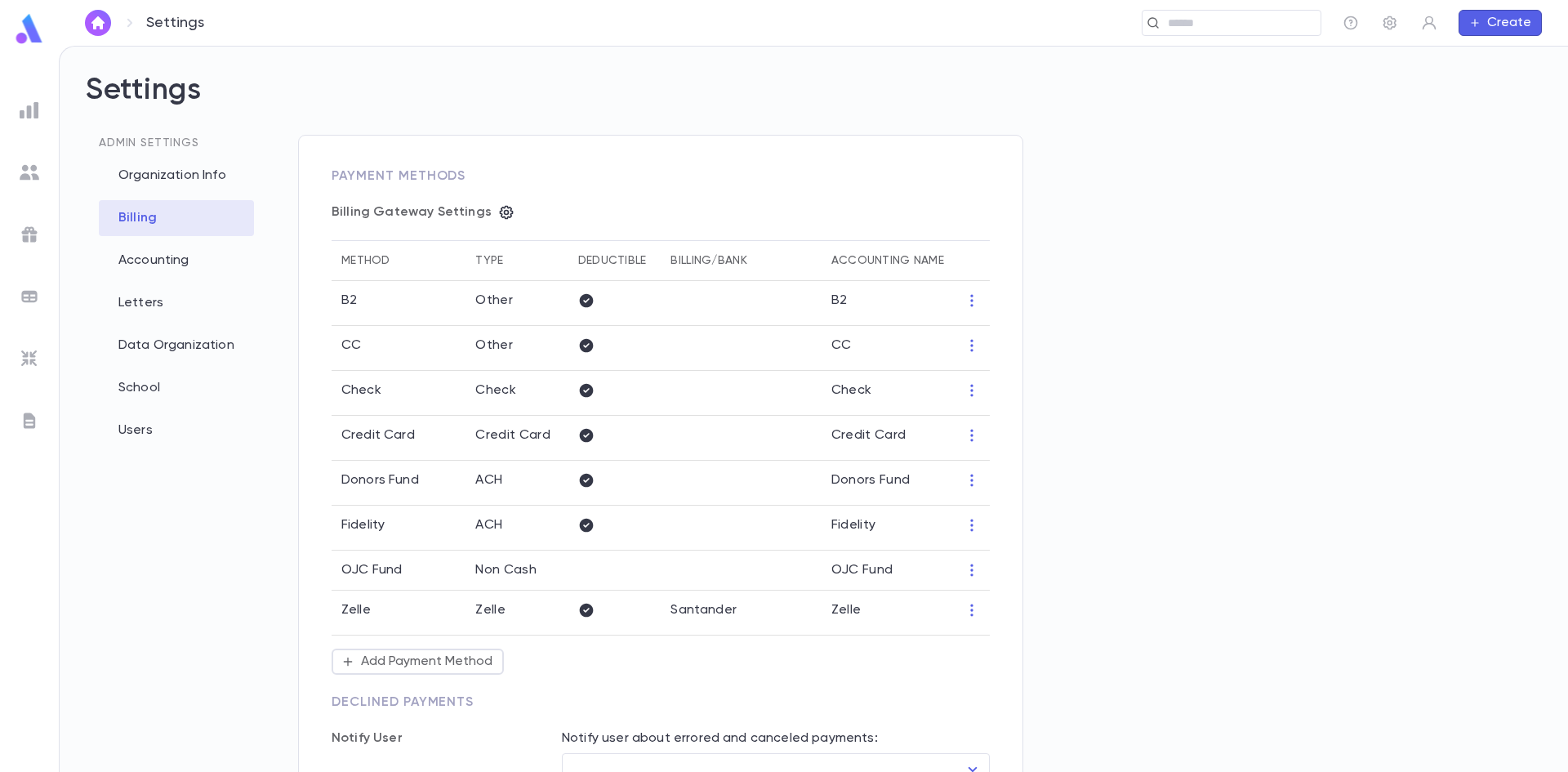
type input "**********"
click at [132, 299] on div "Letters" at bounding box center [177, 303] width 156 height 36
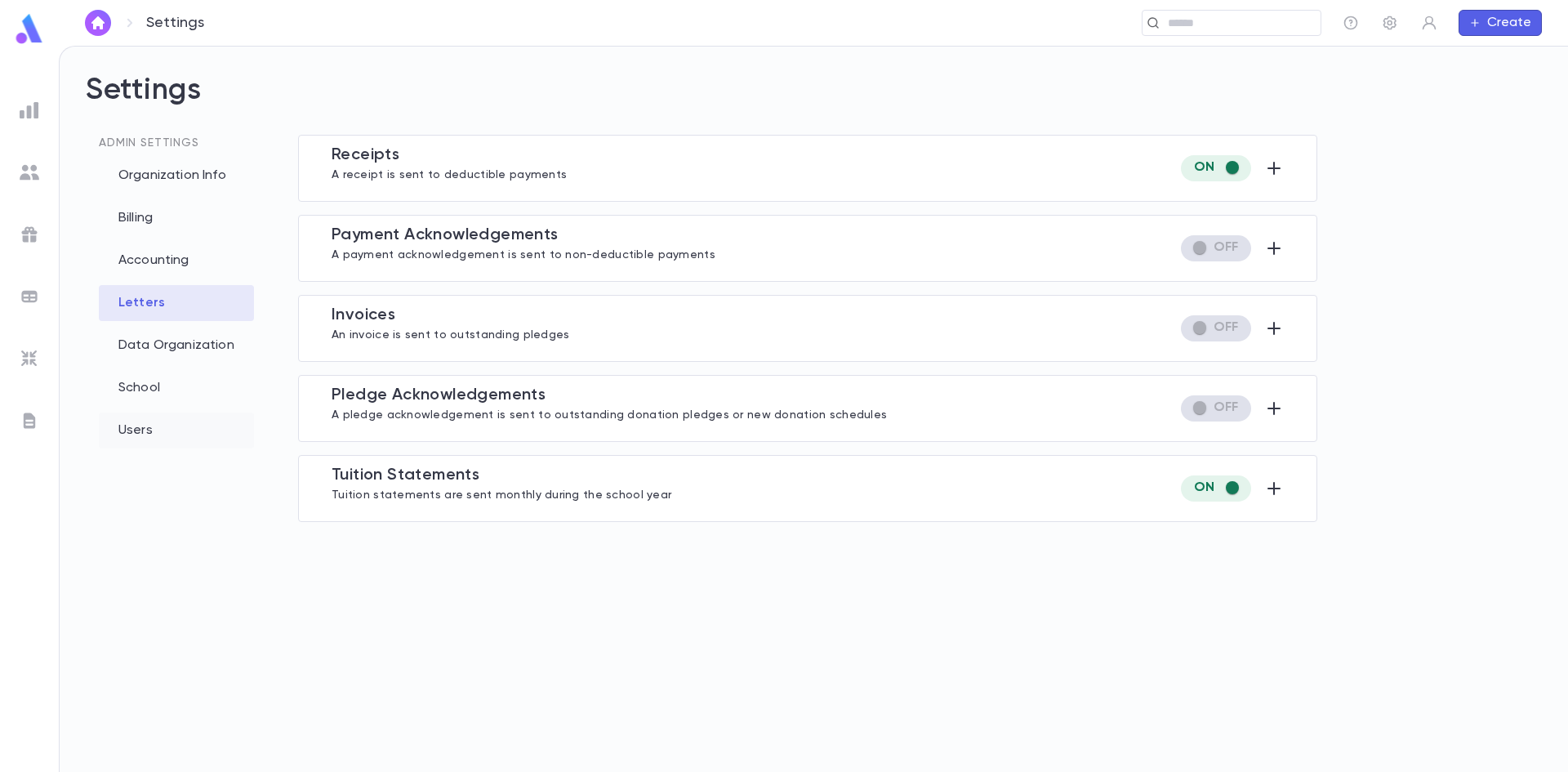
click at [125, 428] on div "Users" at bounding box center [177, 430] width 156 height 36
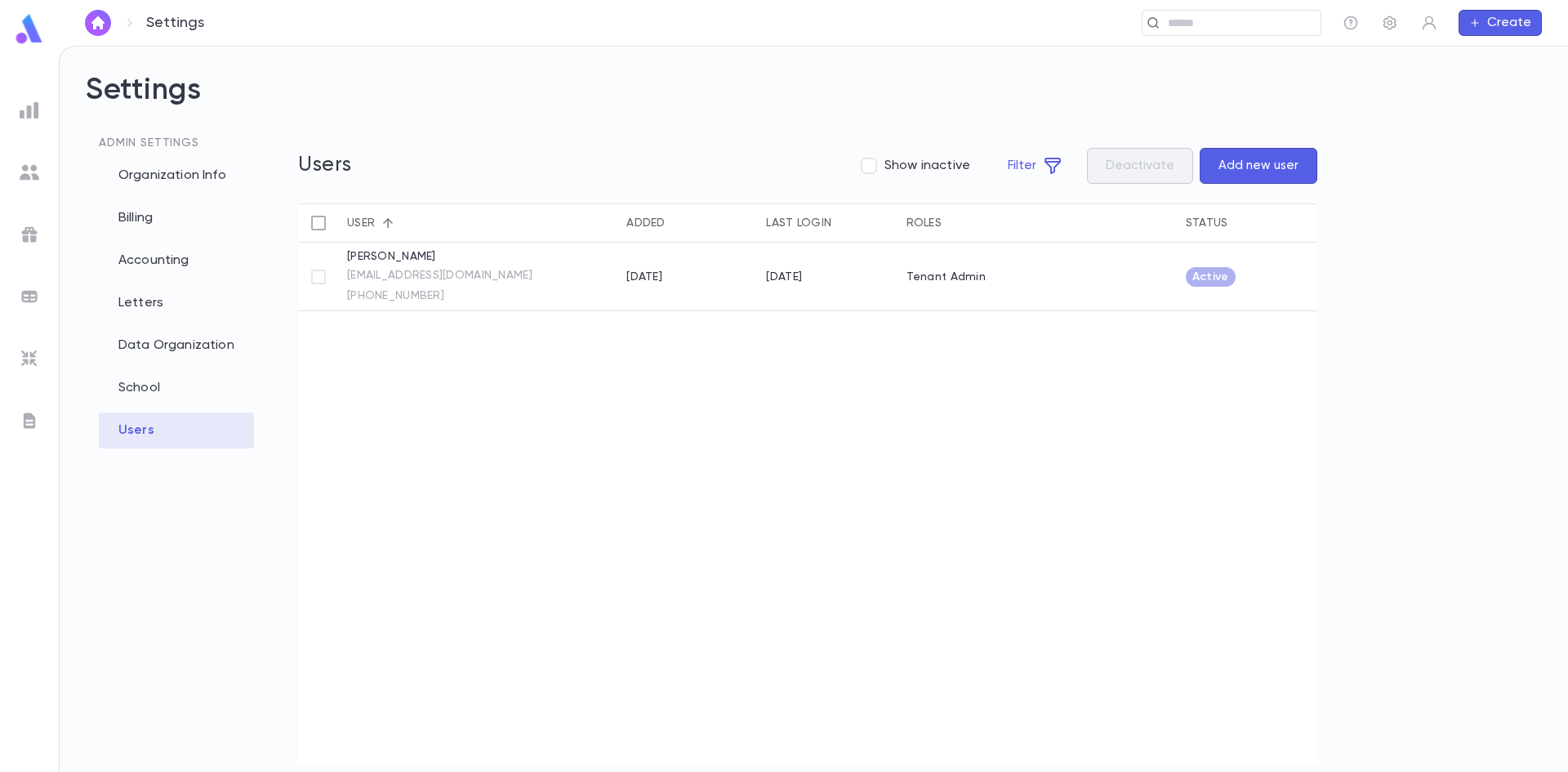
click at [35, 168] on img at bounding box center [28, 172] width 19 height 19
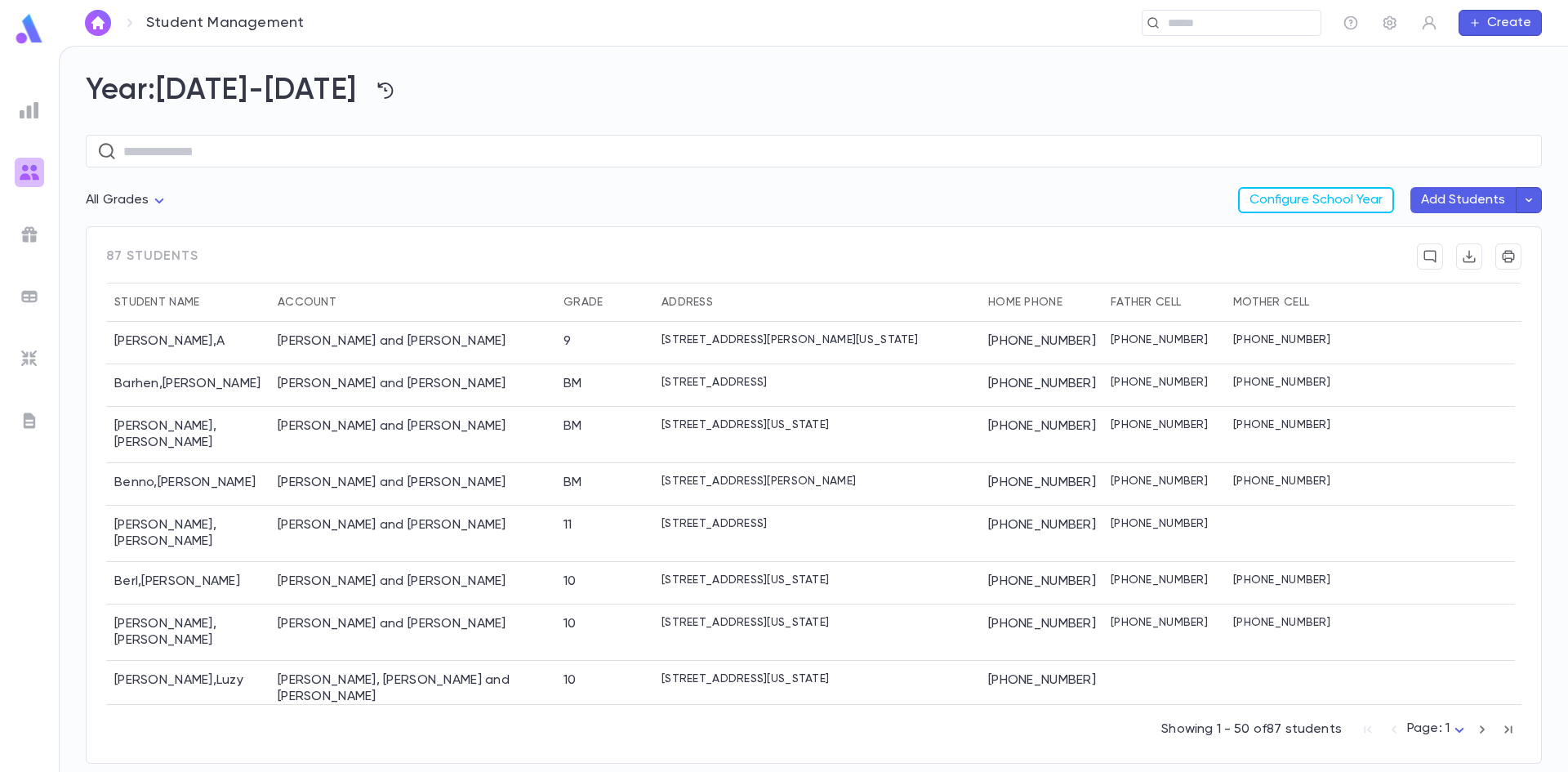
click at [23, 167] on img at bounding box center [28, 172] width 19 height 19
drag, startPoint x: 745, startPoint y: 206, endPoint x: 734, endPoint y: 199, distance: 13.0
click at [741, 204] on div "All Grades Configure School Year Add Students" at bounding box center [814, 206] width 1456 height 39
click at [530, 19] on div "​" at bounding box center [826, 23] width 989 height 27
click at [528, 116] on div "​" at bounding box center [814, 148] width 1456 height 79
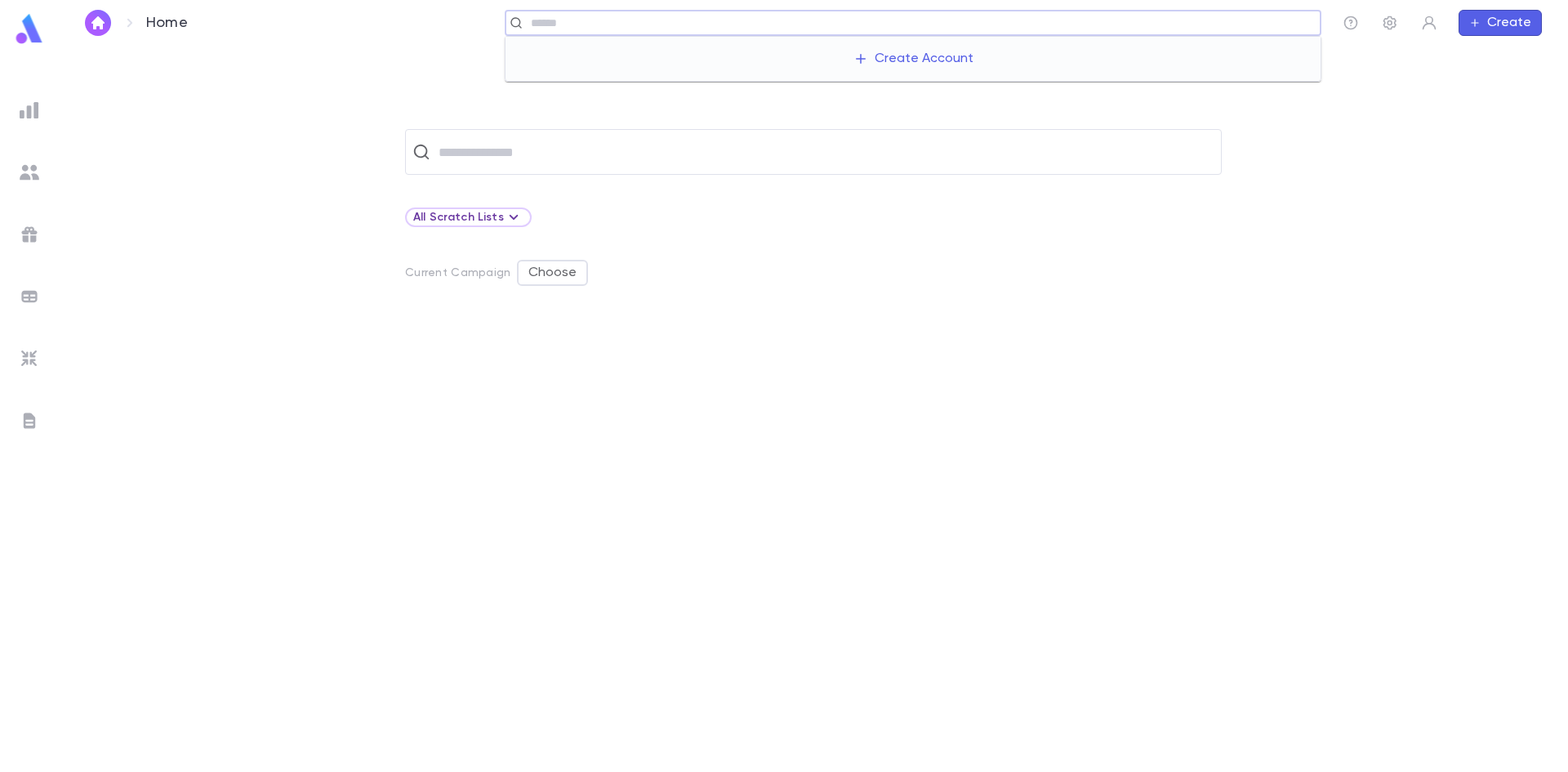
click at [1259, 26] on input "text" at bounding box center [920, 23] width 789 height 16
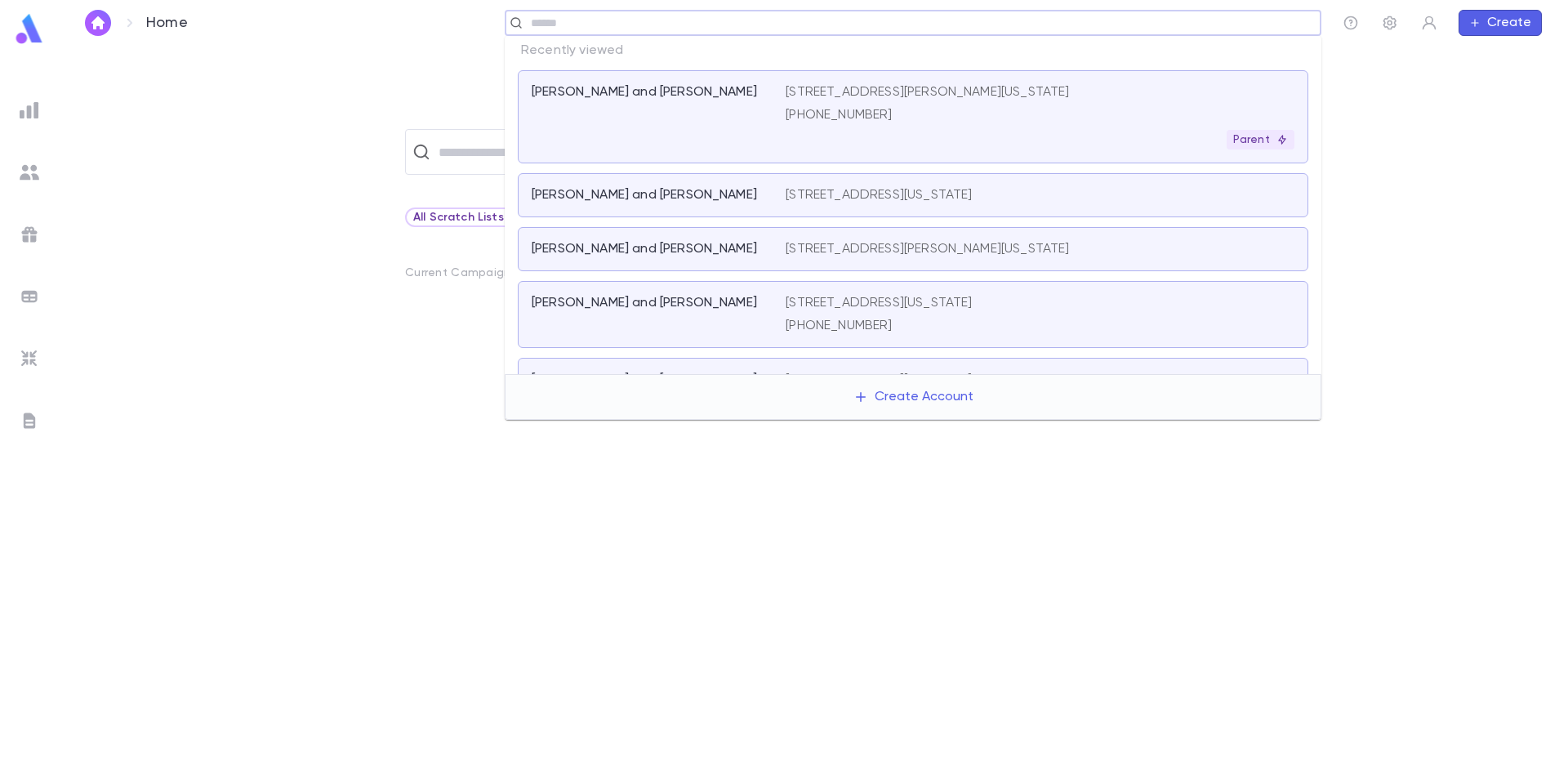
click at [1171, 762] on div at bounding box center [813, 544] width 817 height 453
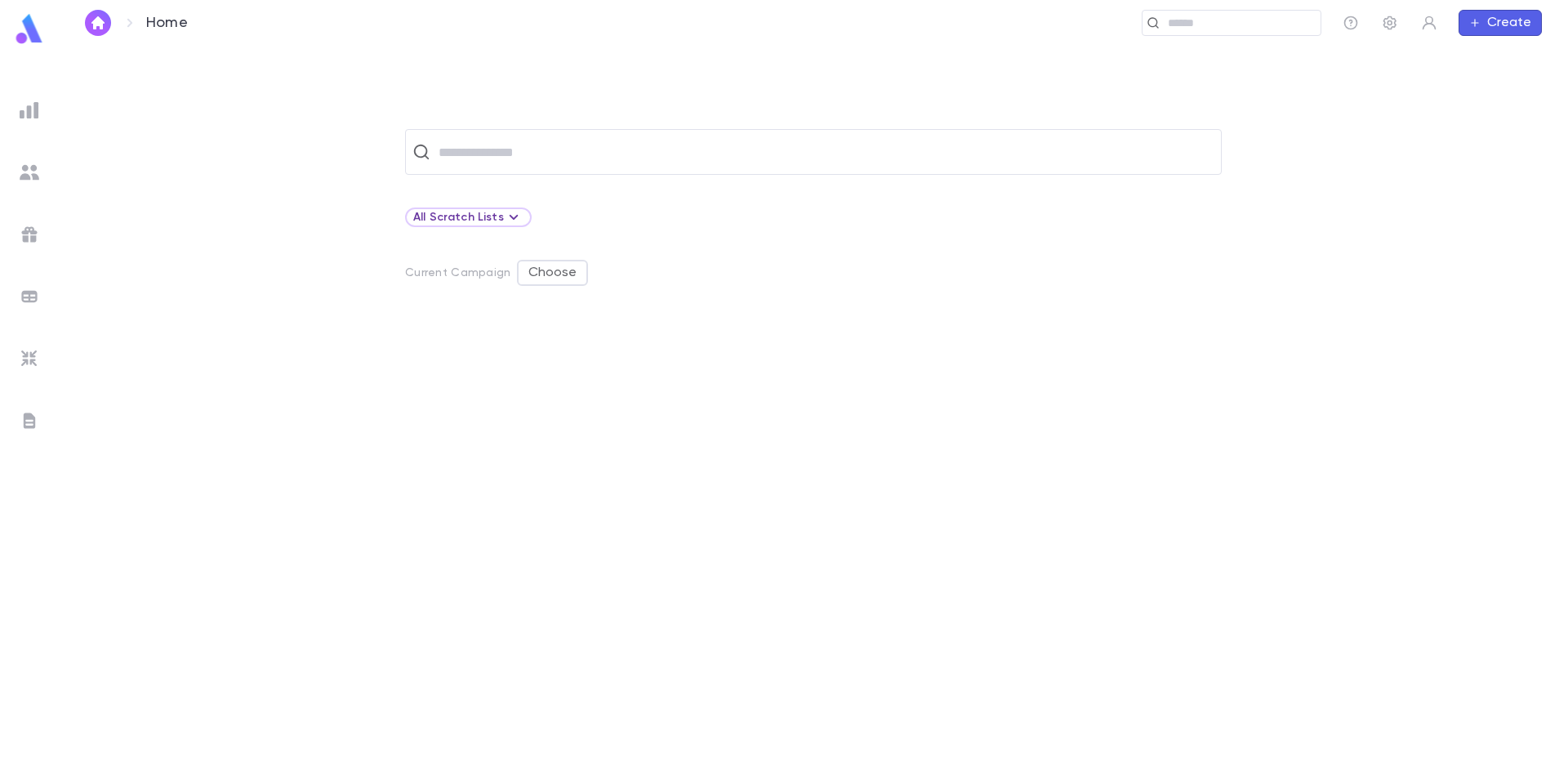
click at [157, 18] on p "Home" at bounding box center [167, 23] width 42 height 18
click at [98, 25] on img "button" at bounding box center [97, 23] width 19 height 13
click at [491, 151] on input "text" at bounding box center [824, 152] width 781 height 31
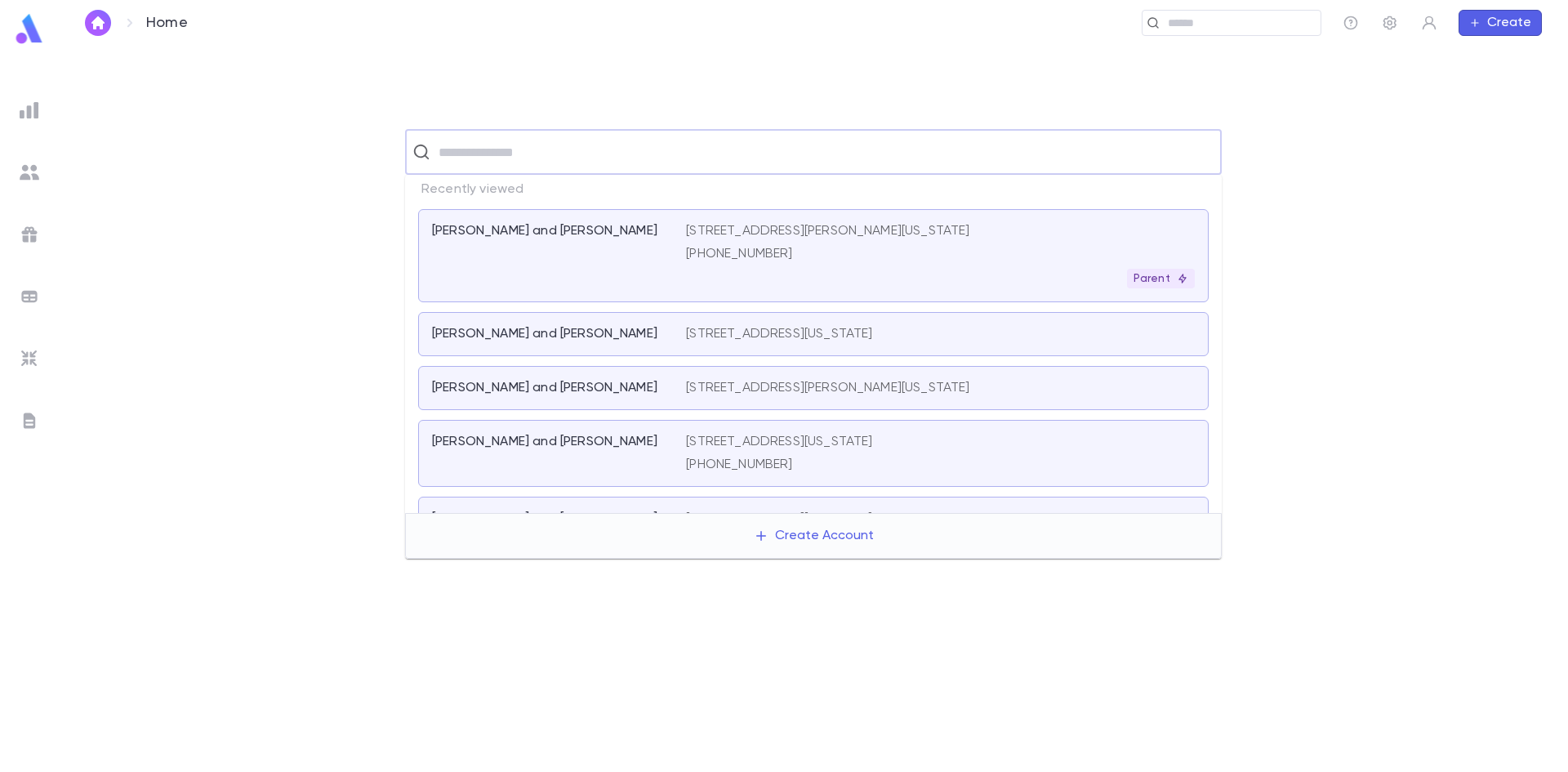
click at [297, 162] on div "​" at bounding box center [813, 152] width 1457 height 46
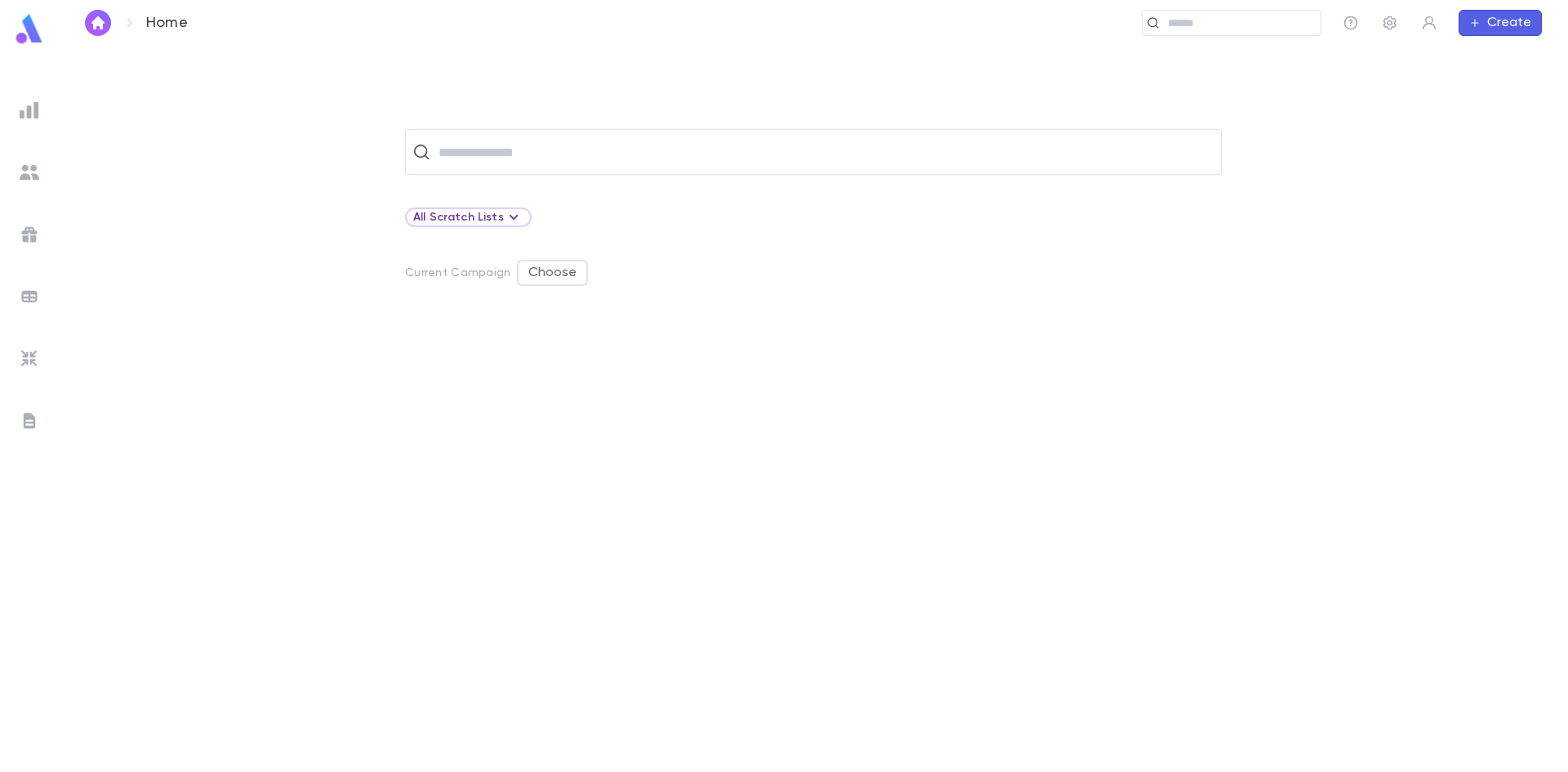
click at [24, 28] on img at bounding box center [29, 28] width 33 height 32
click at [570, 152] on input "text" at bounding box center [824, 152] width 781 height 31
click at [1350, 16] on icon "button" at bounding box center [1351, 23] width 16 height 16
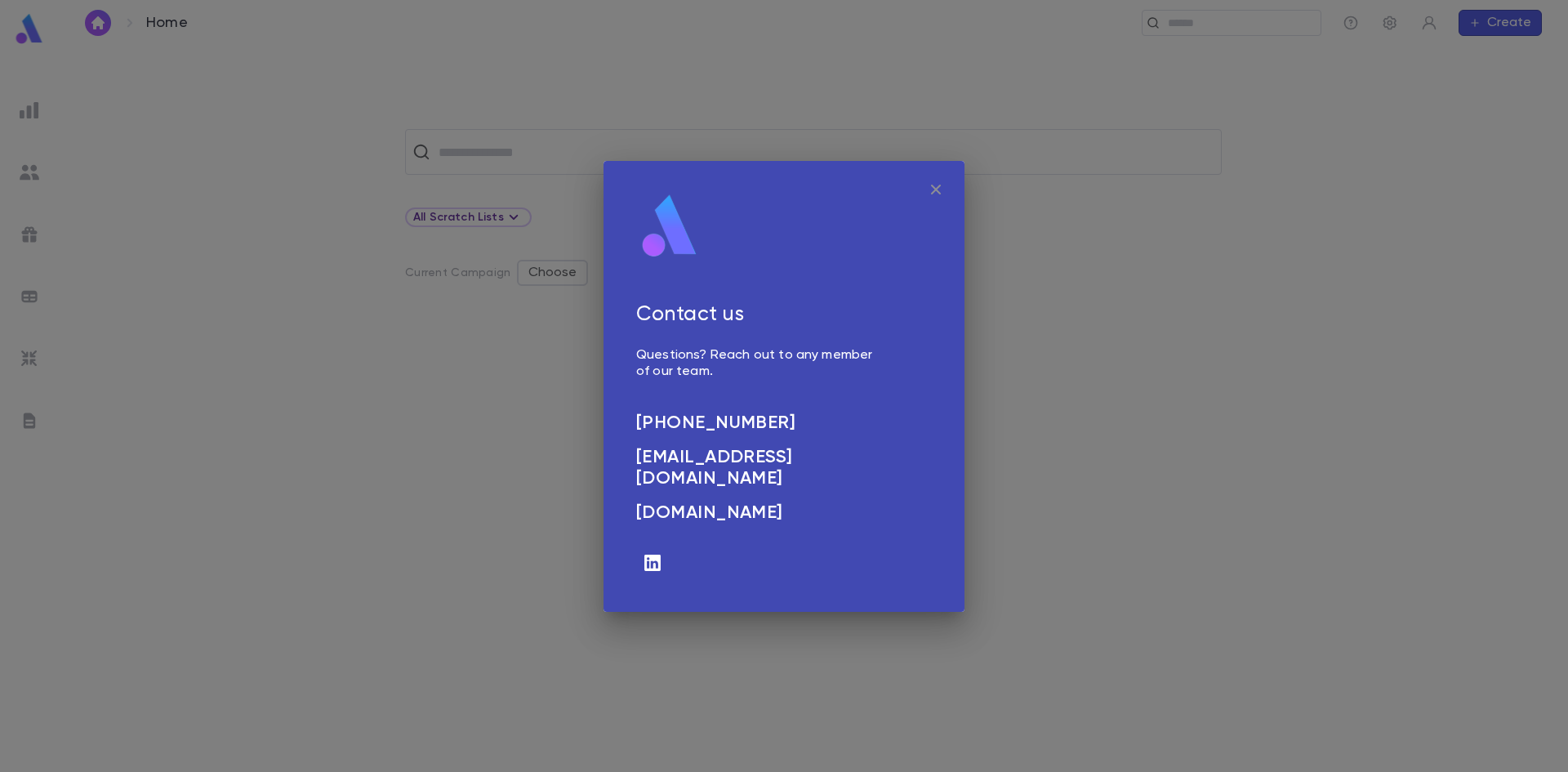
click at [936, 186] on icon "button" at bounding box center [935, 188] width 19 height 19
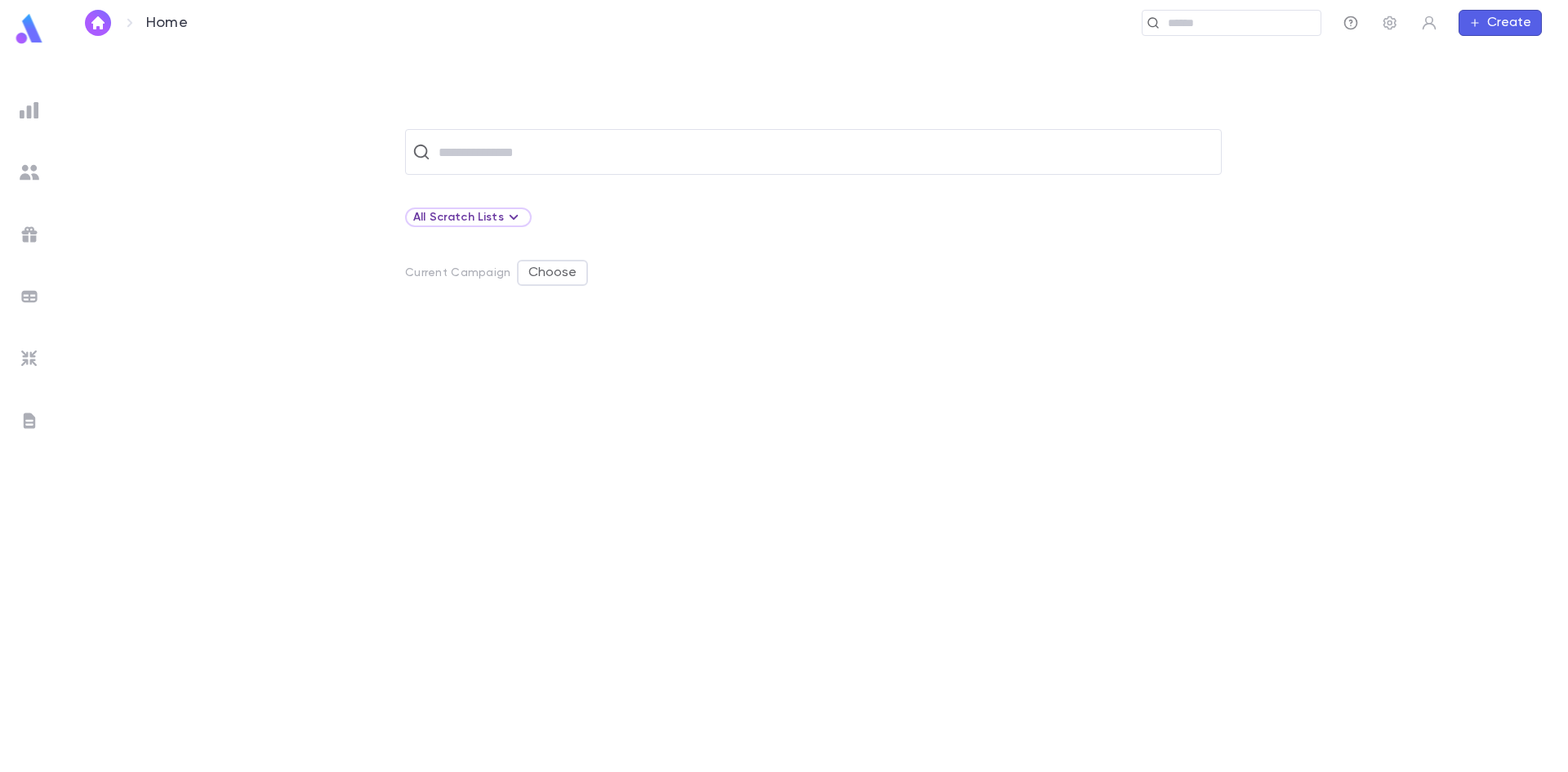
click at [1350, 20] on icon "button" at bounding box center [1351, 23] width 14 height 14
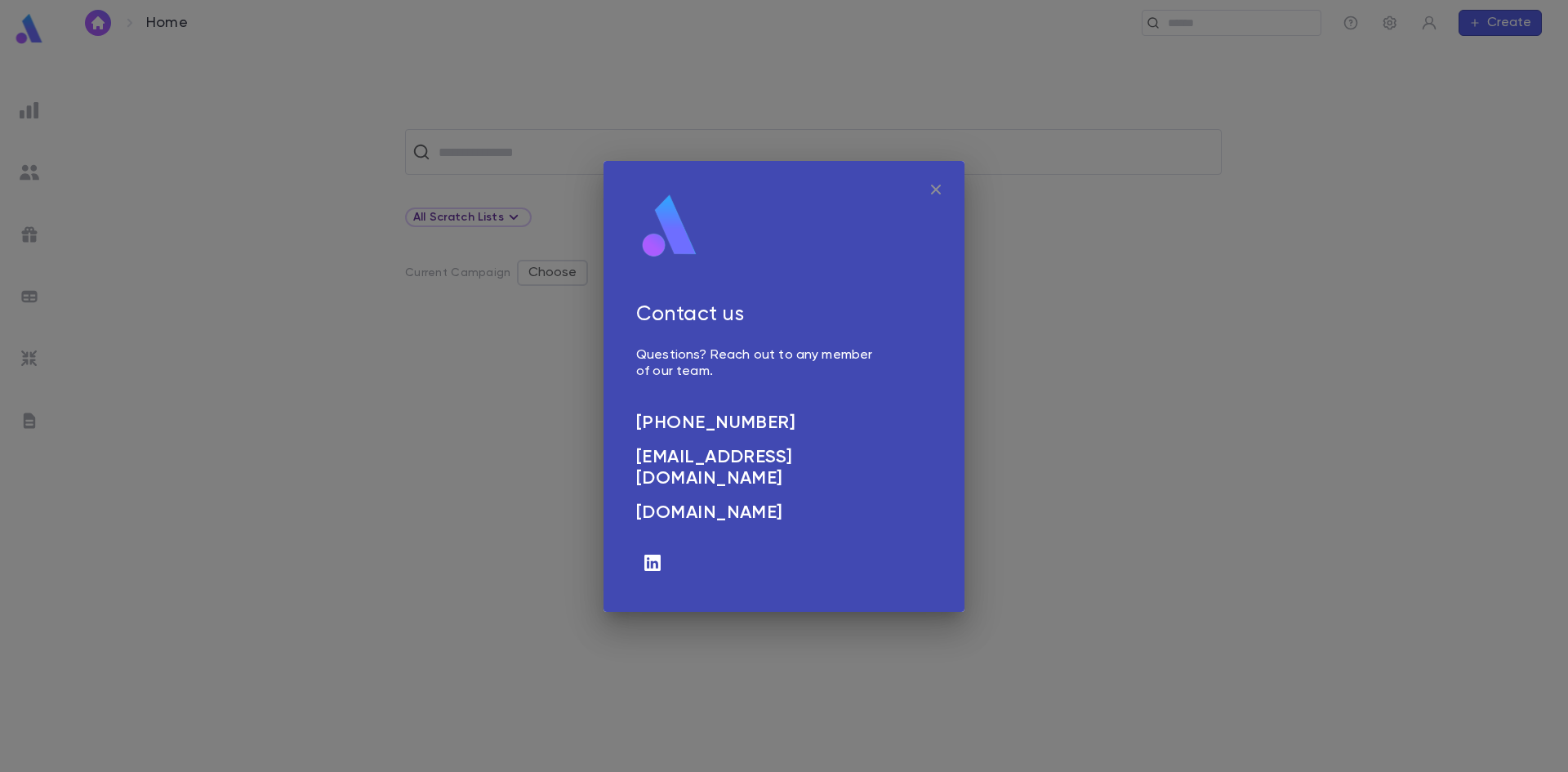
click at [930, 184] on icon "button" at bounding box center [935, 188] width 19 height 19
